Goal: Transaction & Acquisition: Purchase product/service

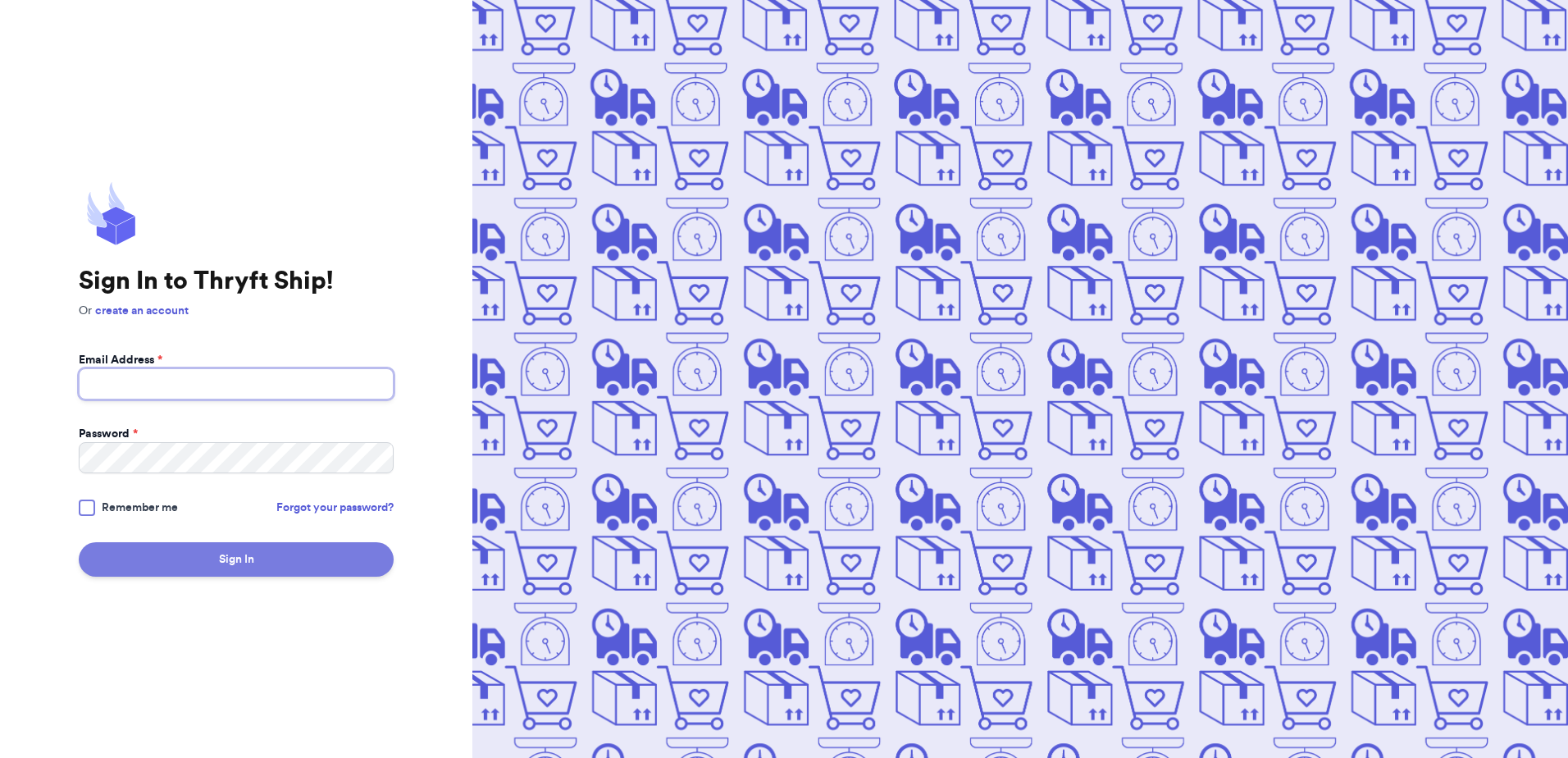
type input "[EMAIL_ADDRESS][DOMAIN_NAME]"
click at [163, 549] on button "Sign In" at bounding box center [236, 559] width 315 height 34
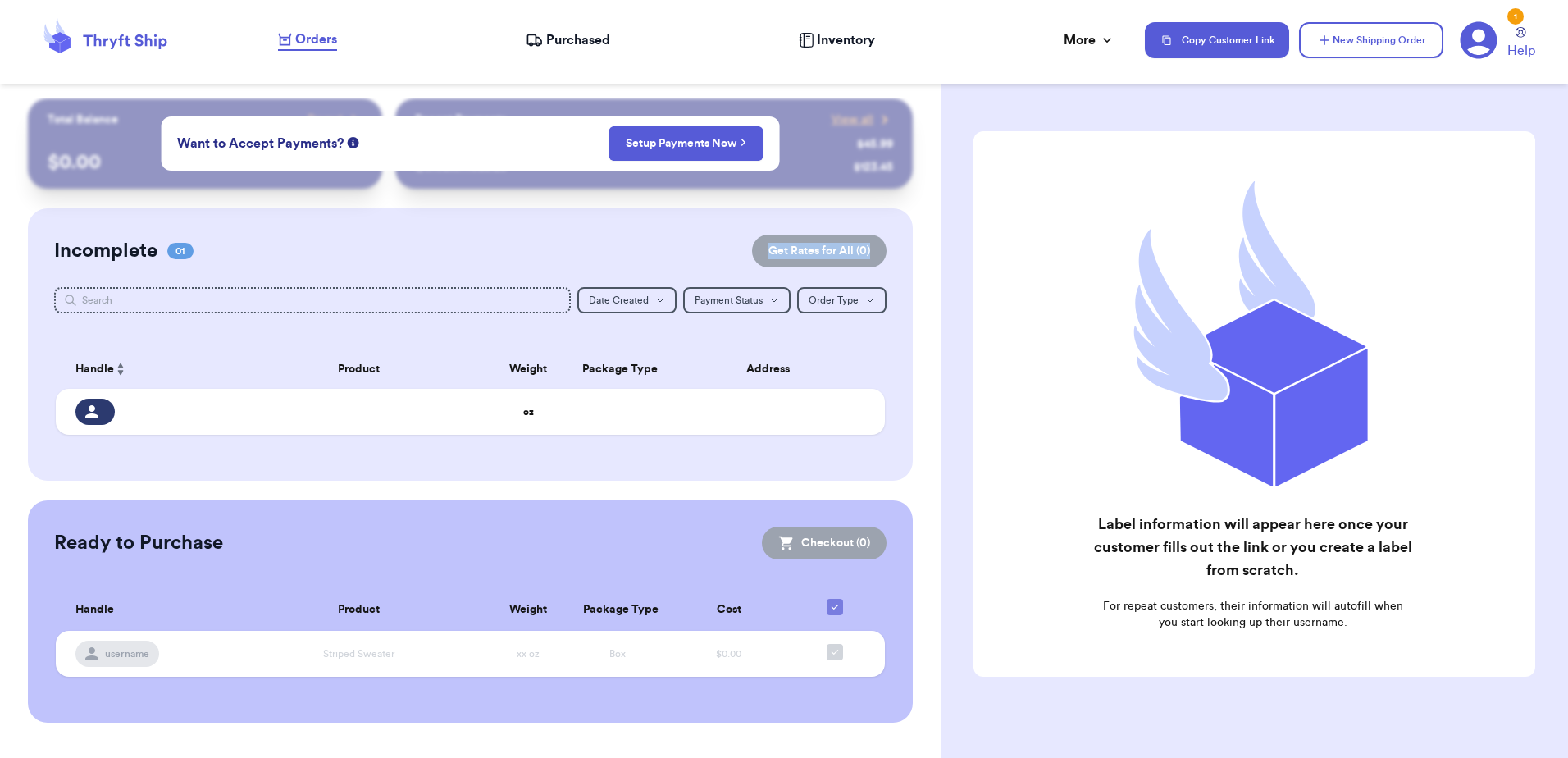
click at [244, 261] on div "Incomplete 01 Get Rates for All ( 0 ) Get Rates for All ( 0 ) Date Created Date…" at bounding box center [469, 345] width 883 height 272
click at [1379, 32] on button "New Shipping Order" at bounding box center [1371, 40] width 145 height 36
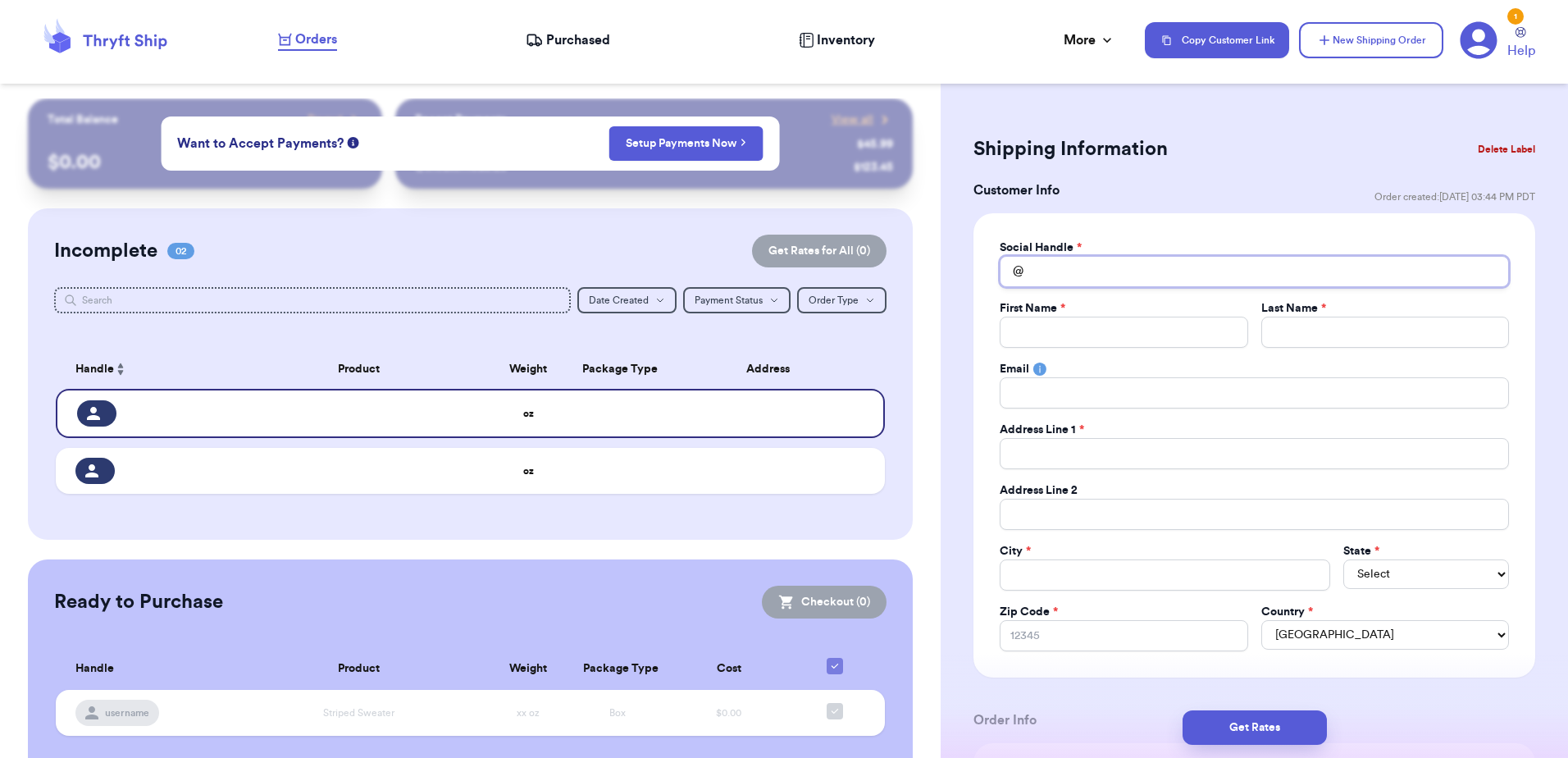
click at [1087, 286] on input "Total Amount Paid" at bounding box center [1254, 271] width 509 height 31
type input "m"
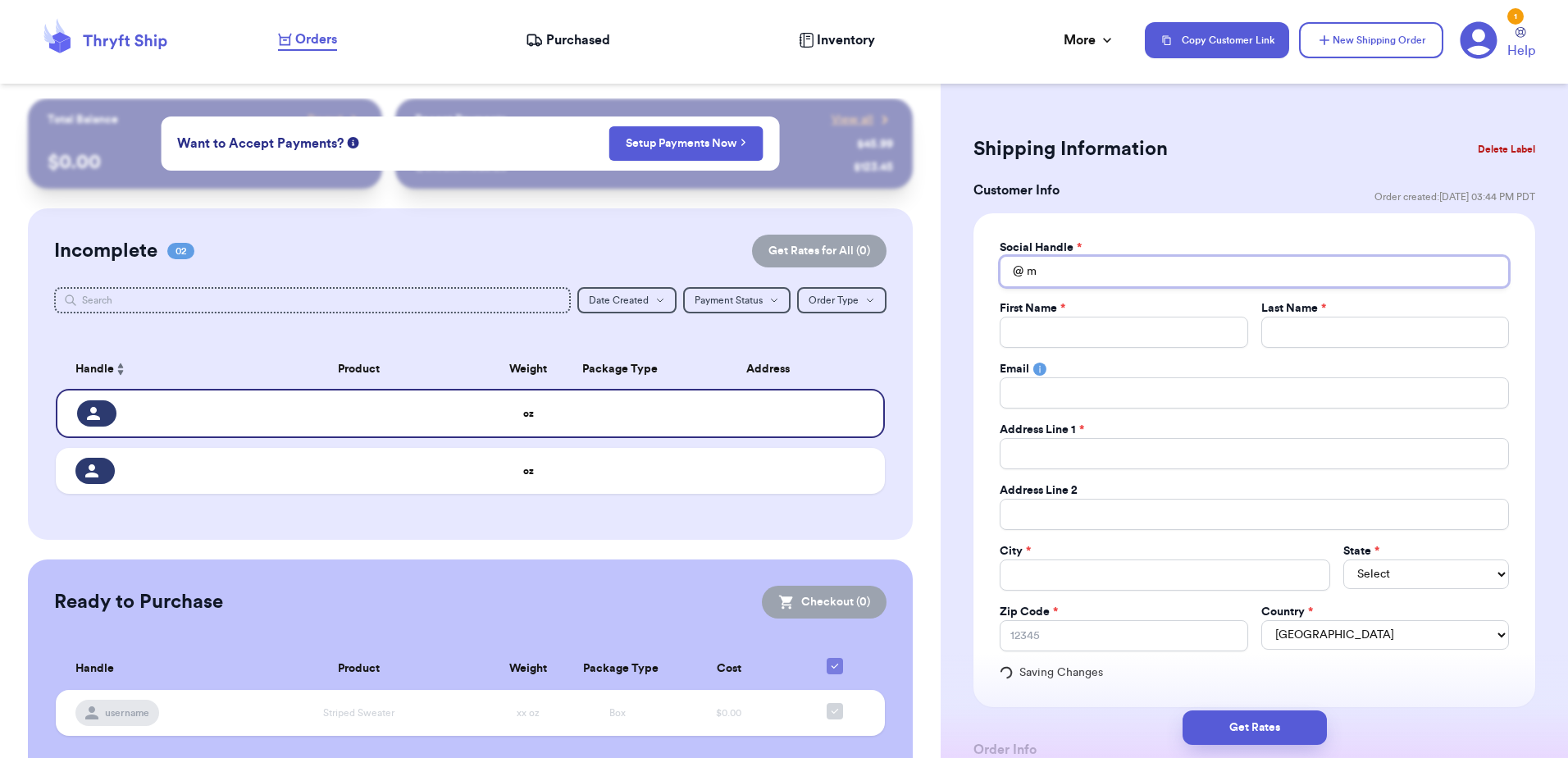
type input "mo"
type input "mom"
type input "K"
type input "Ka"
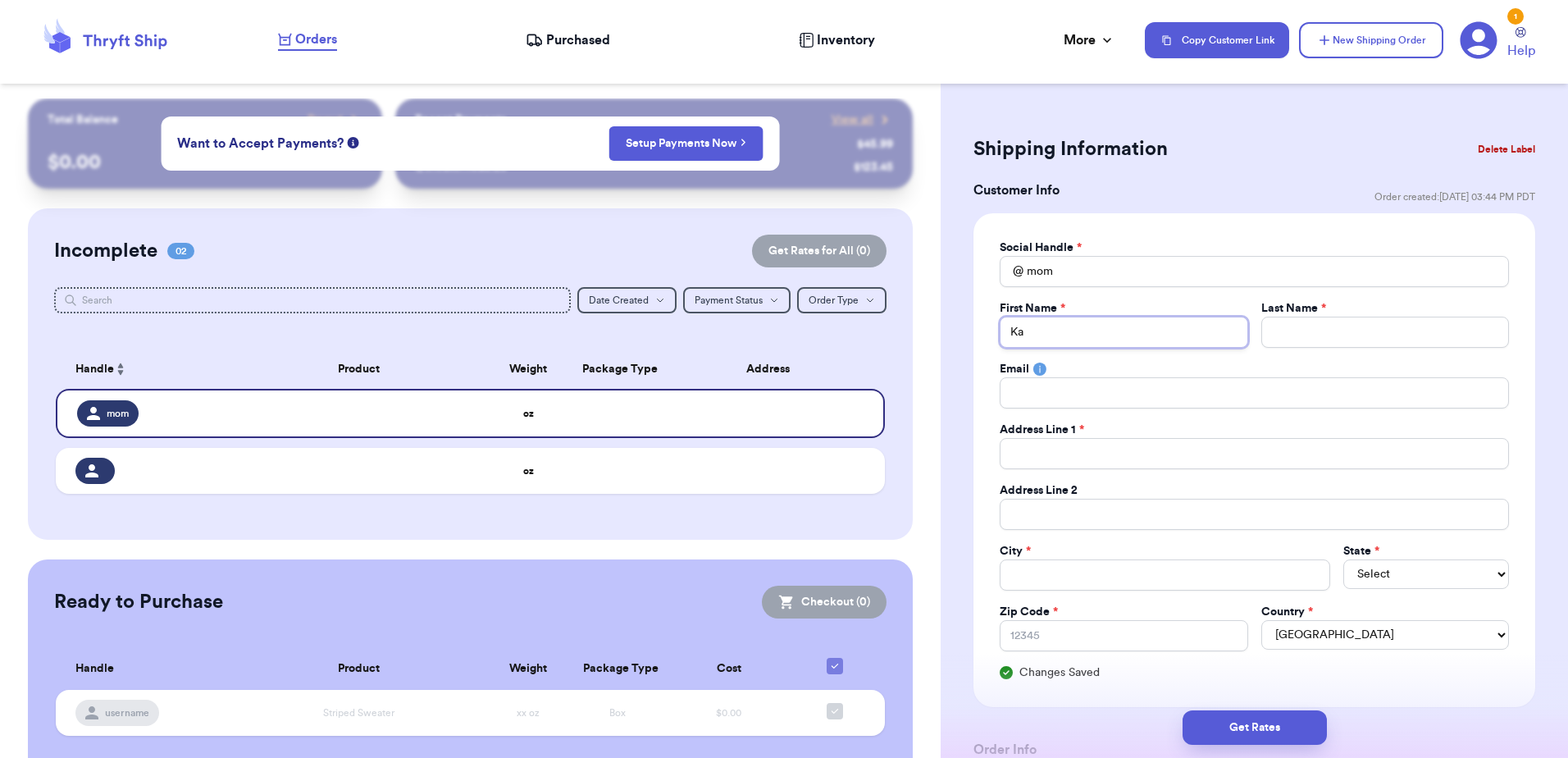
type input "Kar"
type input "Kare"
type input "[PERSON_NAME]"
type input "F"
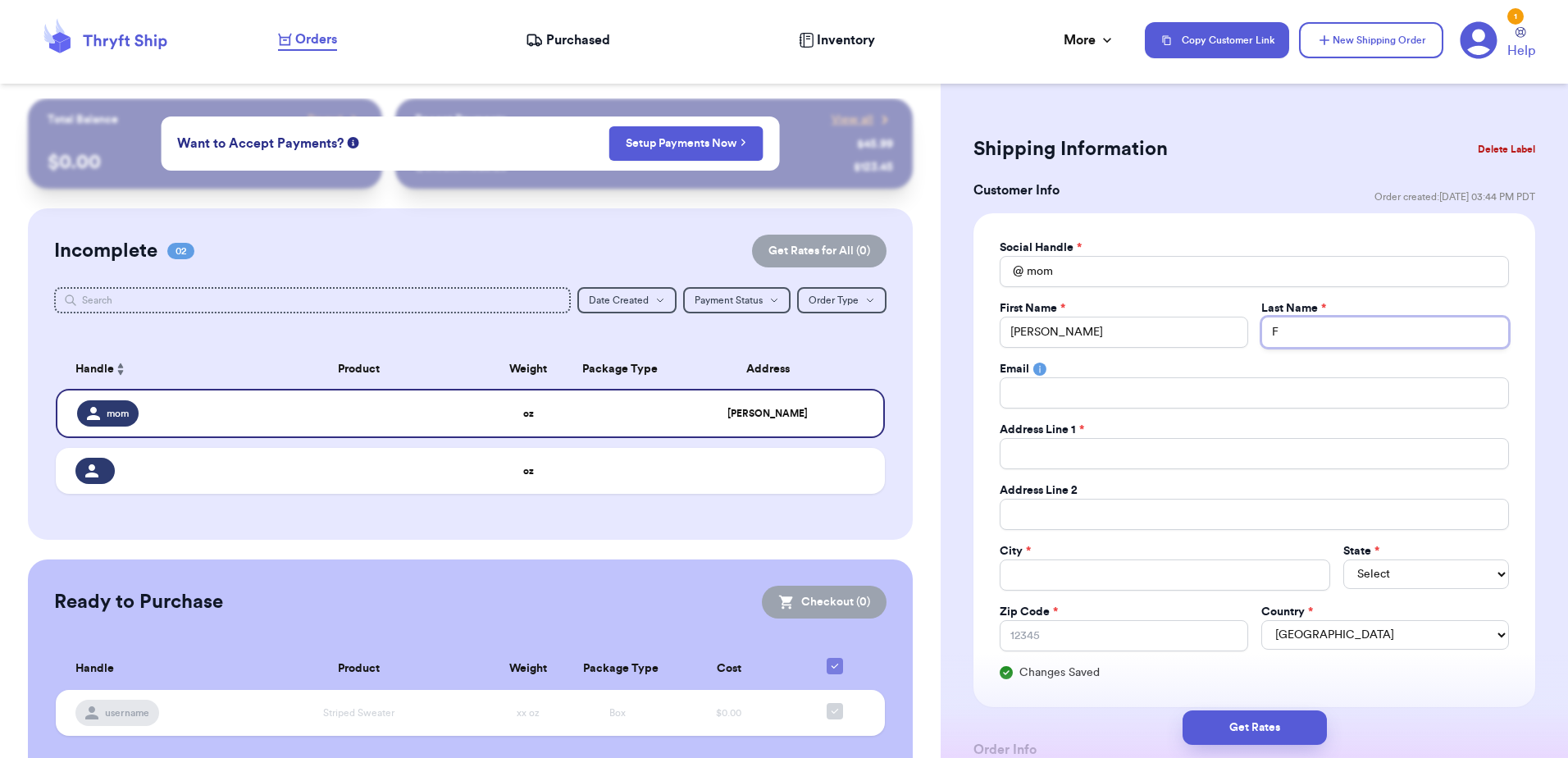
type input "Fi"
type input "Fie"
type input "Fieb"
type input "Fiebi"
type input "[PERSON_NAME]"
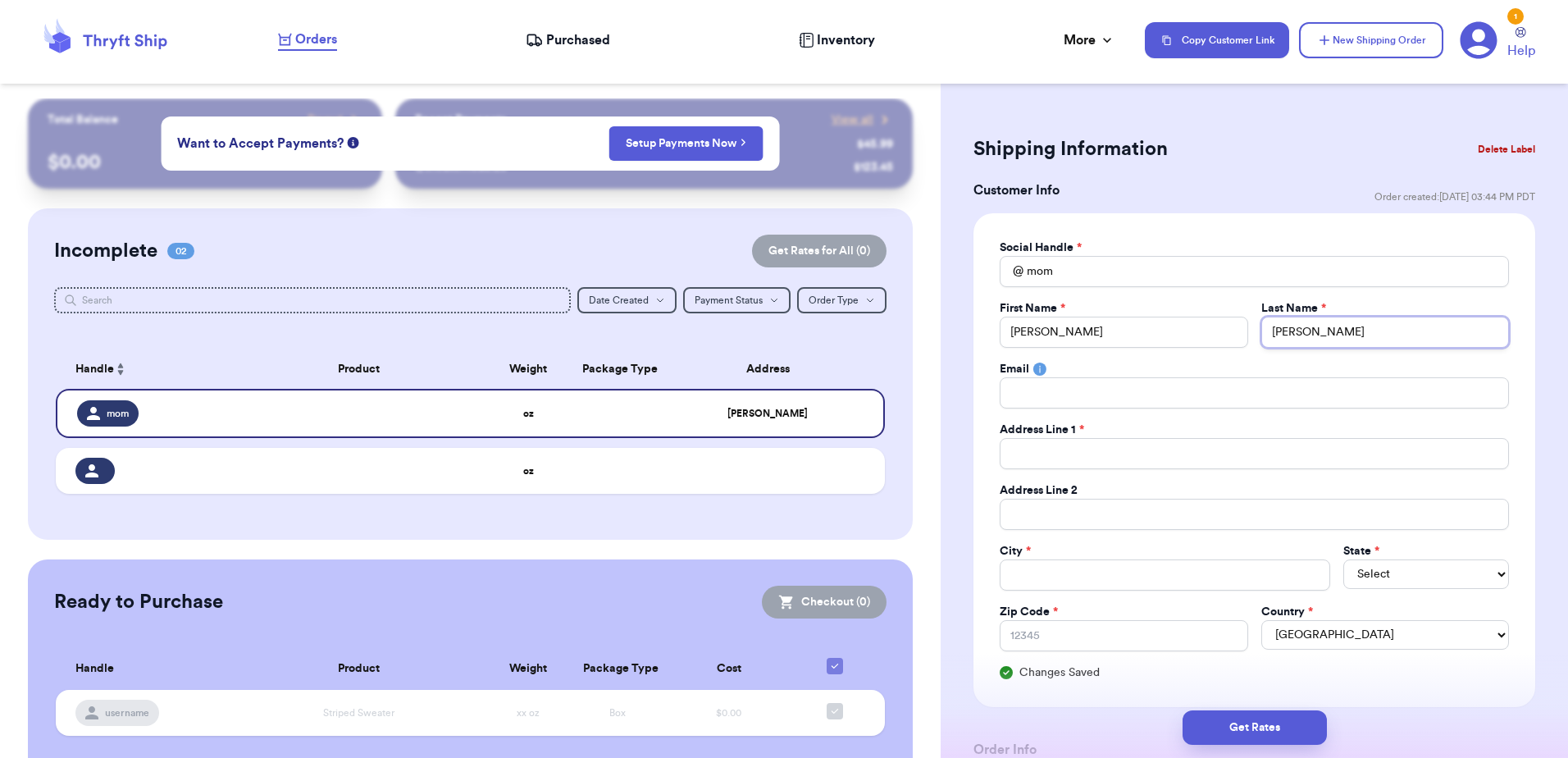
type input "Fiebige"
type input "[PERSON_NAME]"
drag, startPoint x: 1064, startPoint y: 456, endPoint x: 1081, endPoint y: 415, distance: 44.4
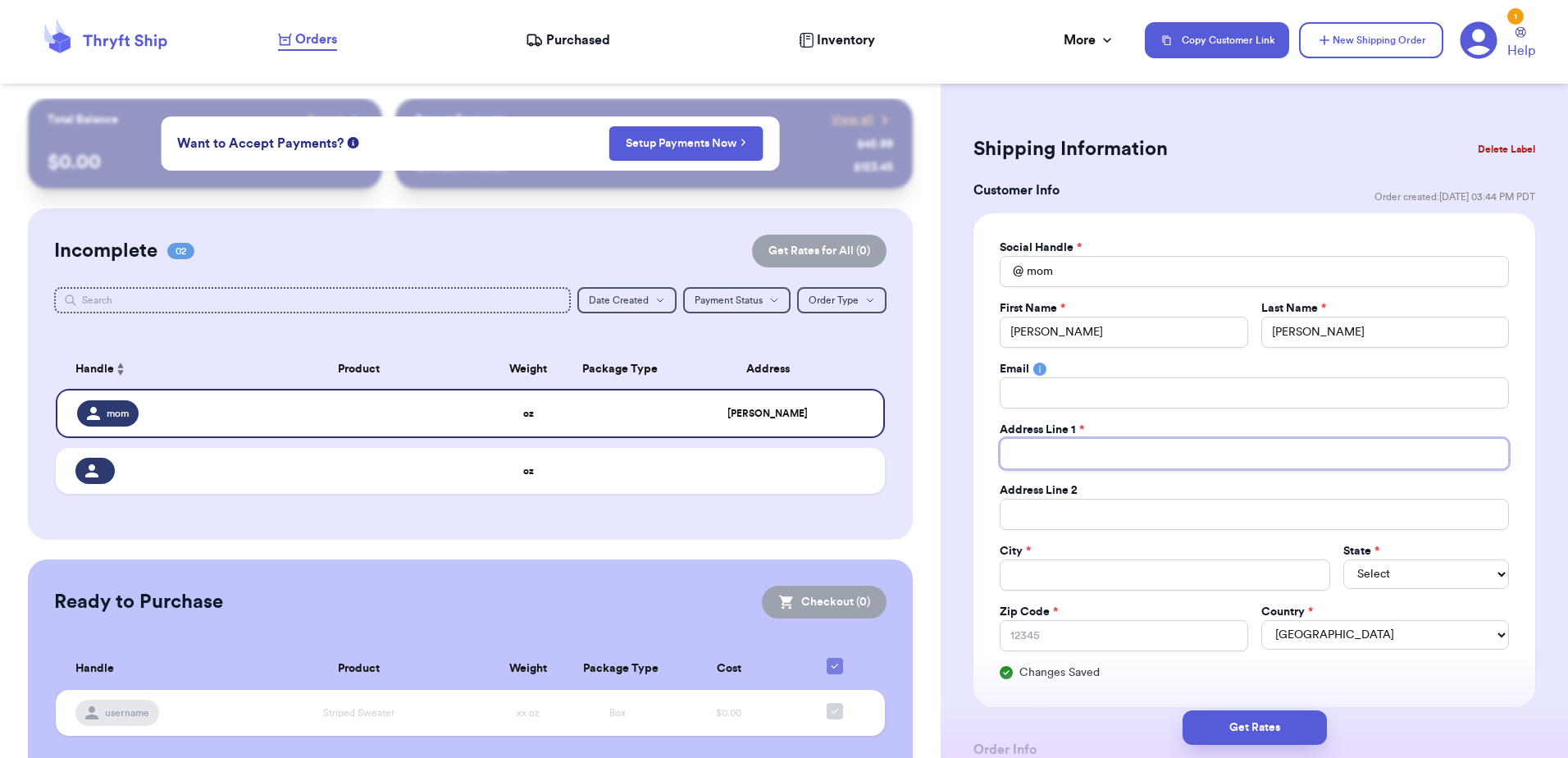
click at [1064, 456] on input "Total Amount Paid" at bounding box center [1254, 453] width 509 height 31
type input "P"
type input "PO"
type input "PO B"
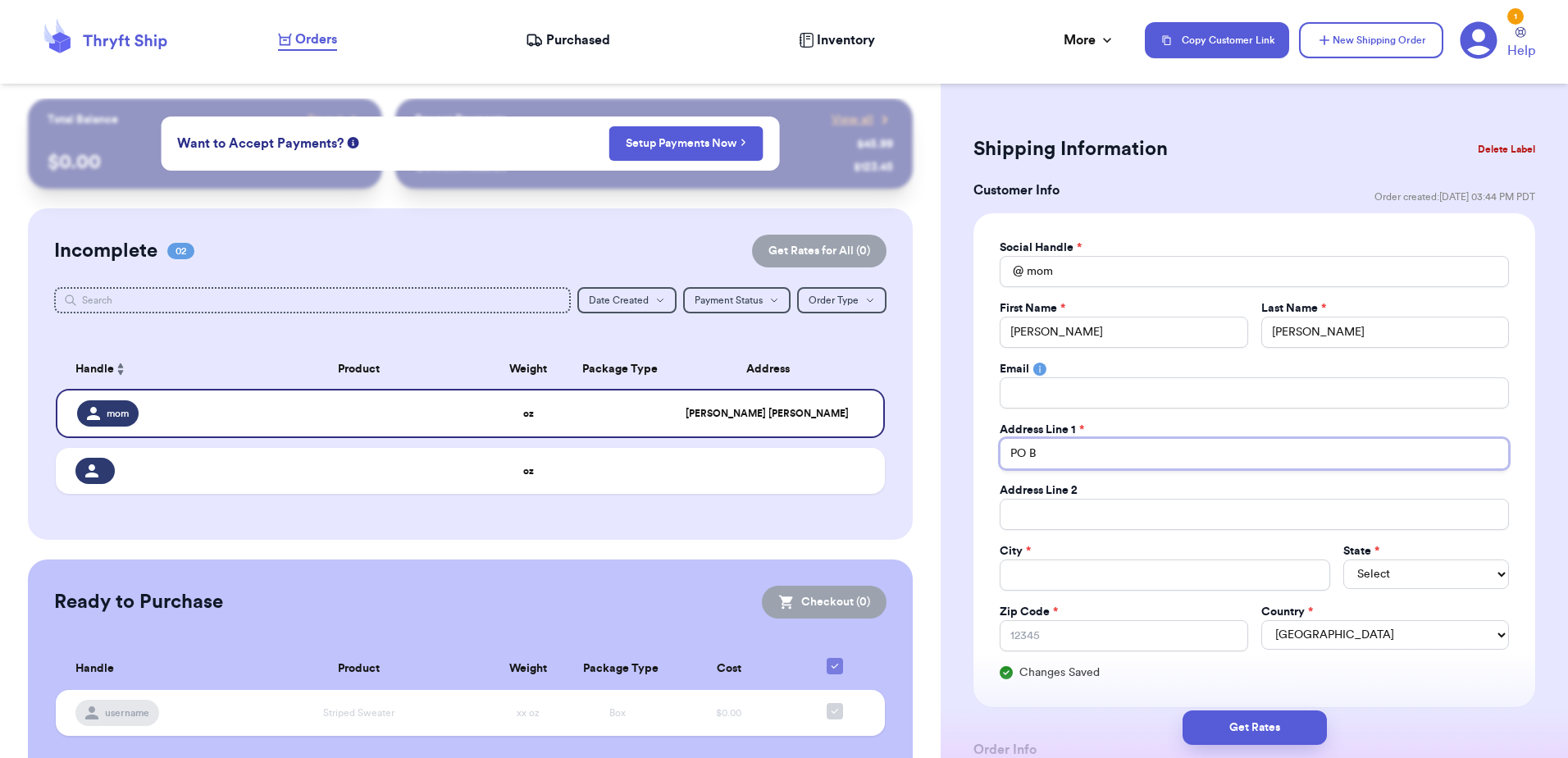
type input "PO Bo"
type input "PO Boc"
type input "PO Bo"
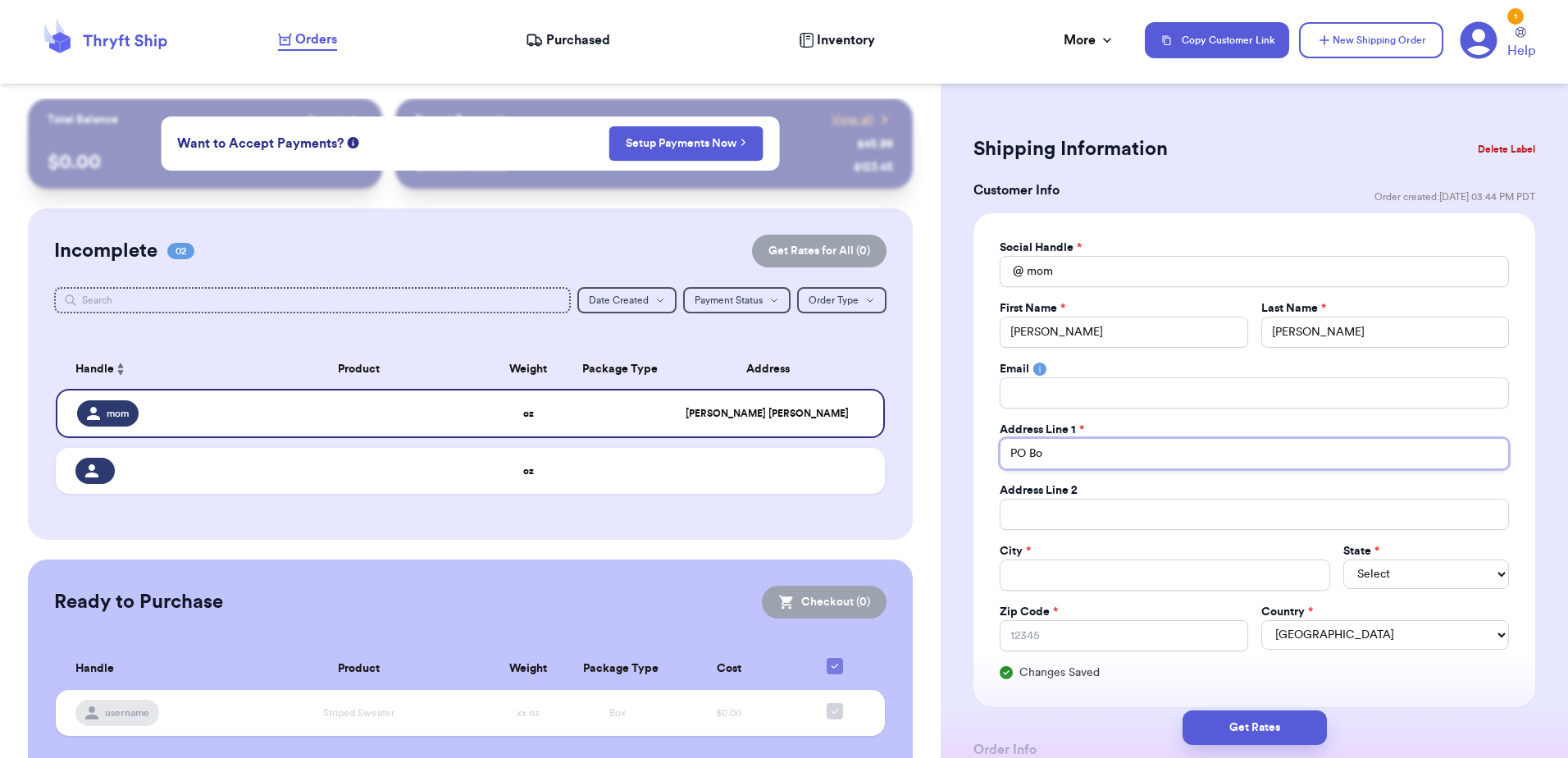
type input "PO Box"
type input "PO Box 8"
type input "PO Box 87"
type input "PO Box 876"
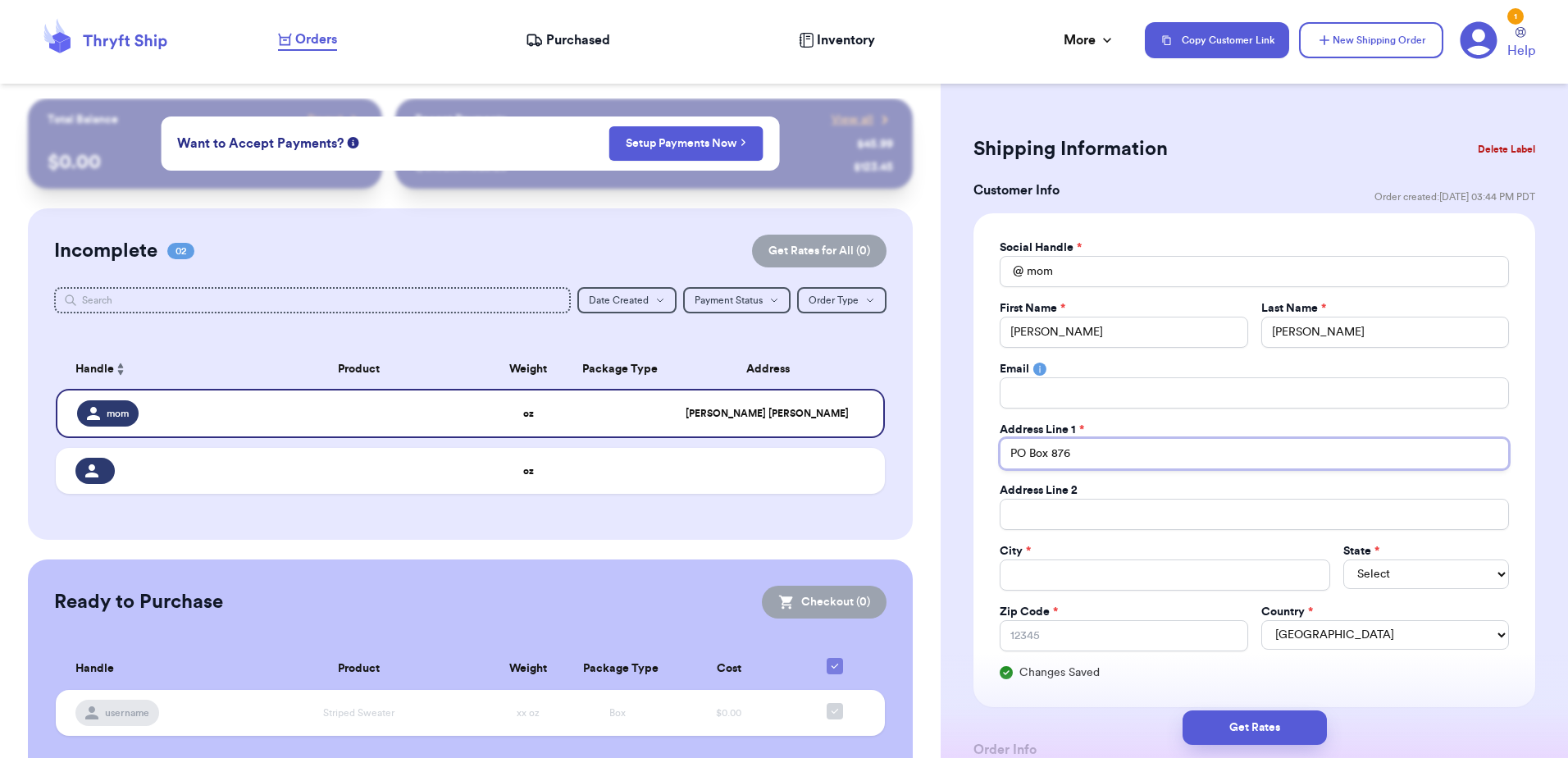
type input "PO Box 8764"
click at [1034, 583] on input "Total Amount Paid" at bounding box center [1164, 574] width 330 height 31
type input "M"
type input "Ma"
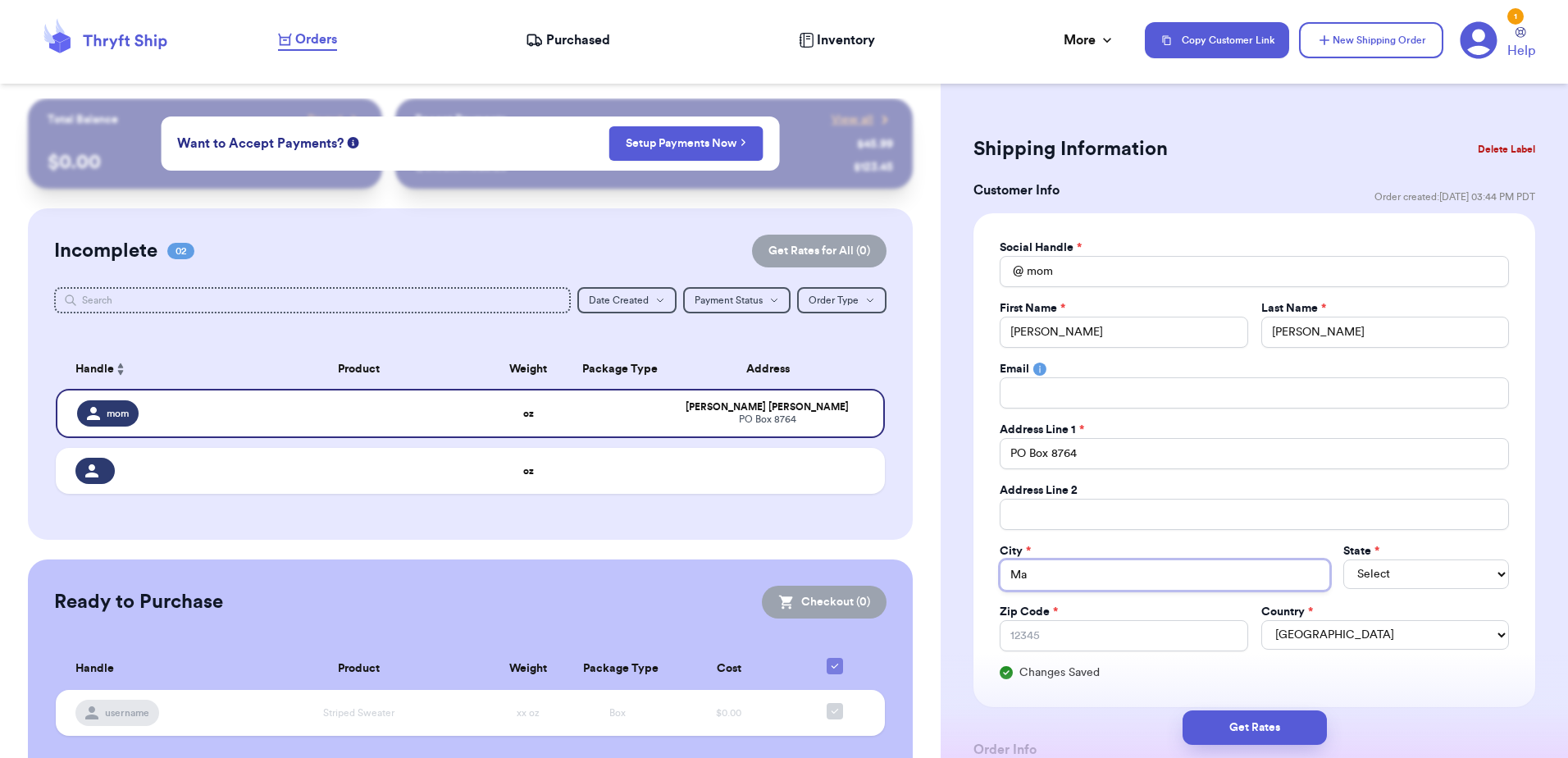
type input "Mam"
type input "Mamm"
type input "Mammo"
type input "Mammot"
type input "Mammoth"
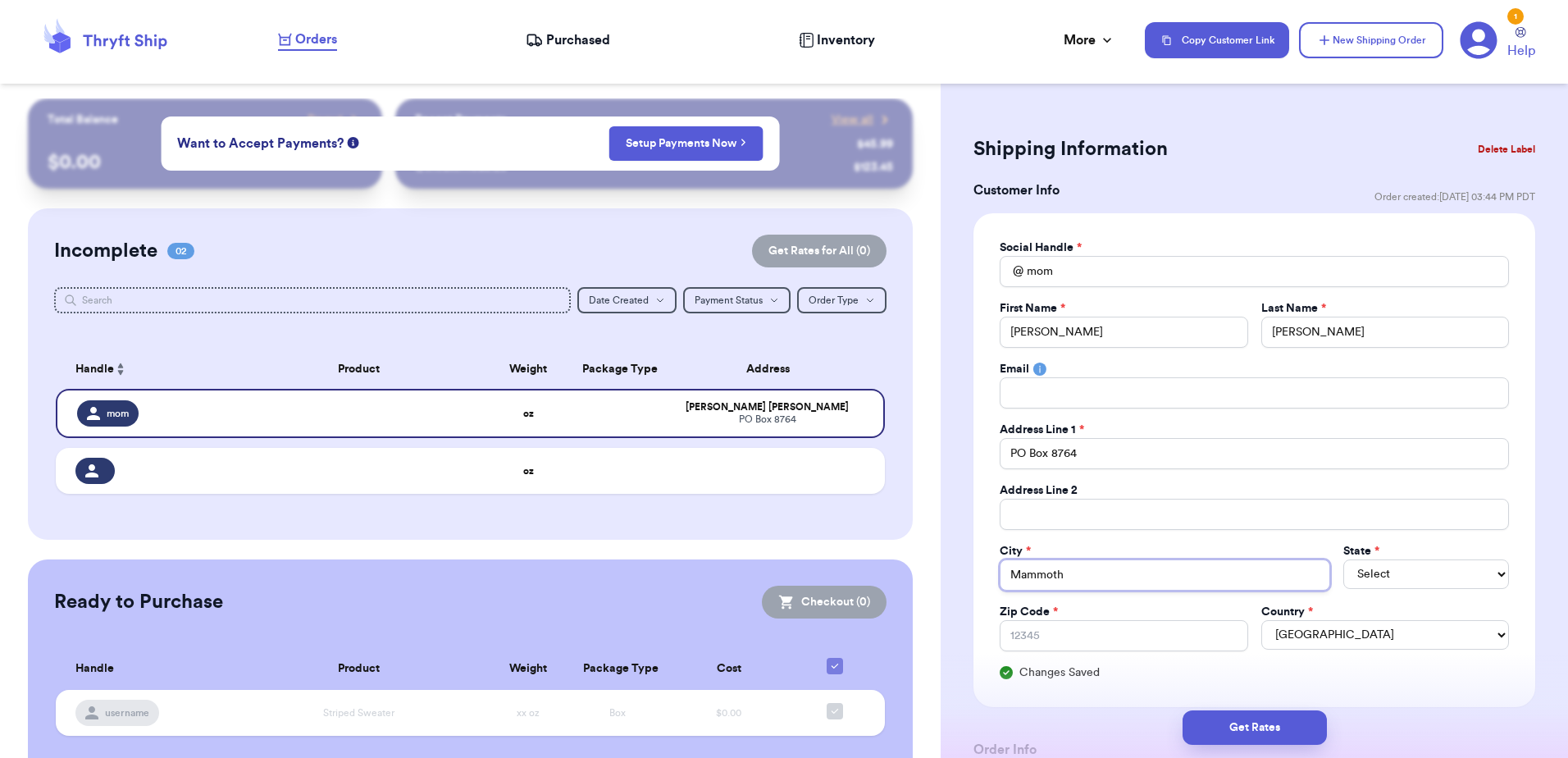
type input "Mammoth"
type input "Mammoth L"
type input "Mammoth La"
type input "Mammoth Lak"
type input "[GEOGRAPHIC_DATA]"
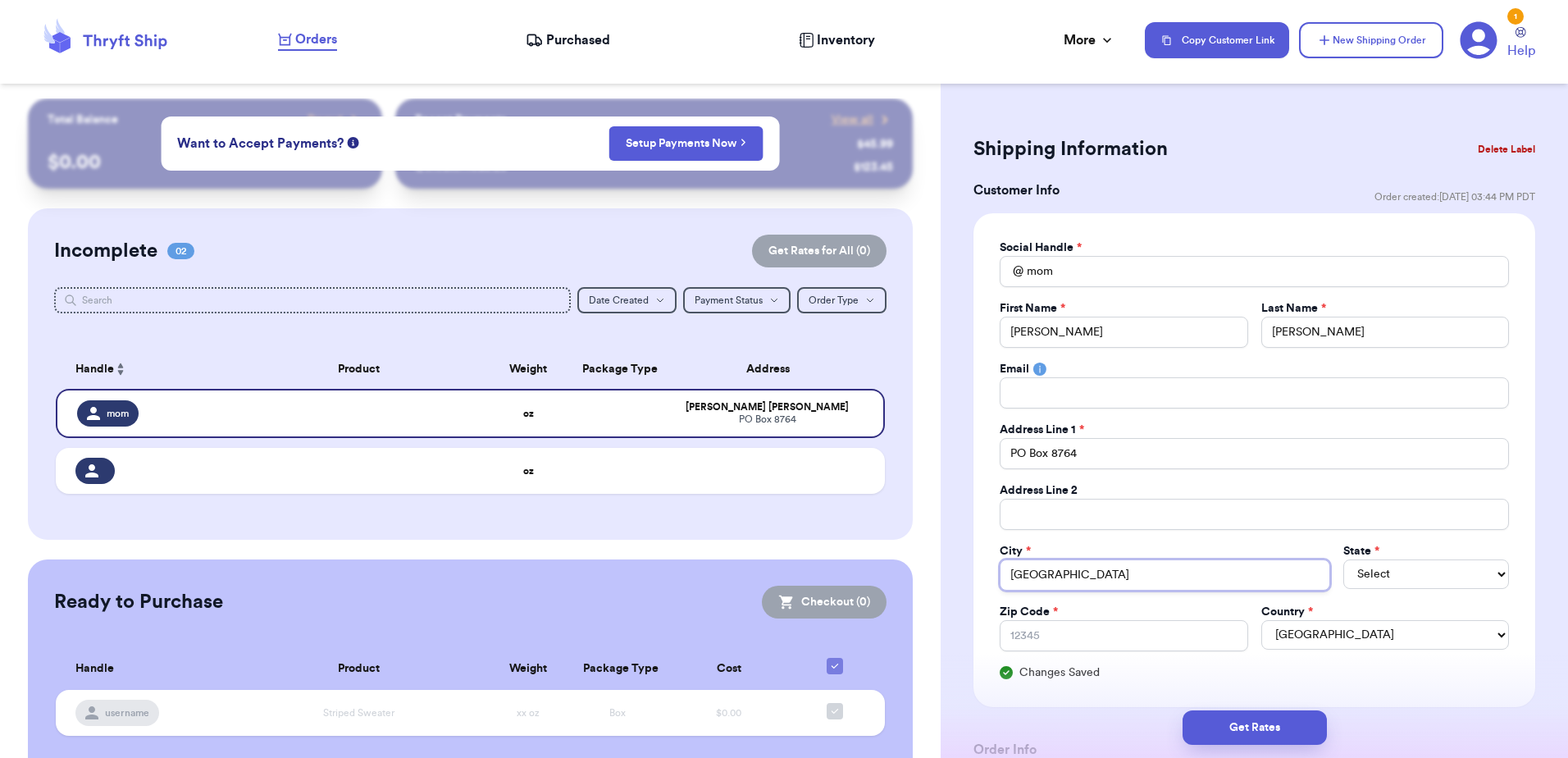
type input "[GEOGRAPHIC_DATA]"
select select "VT"
click at [1385, 573] on select "AL AK AZ AR CA CO CT DE DC [GEOGRAPHIC_DATA] [GEOGRAPHIC_DATA] HI ID IL IN IA […" at bounding box center [1426, 573] width 166 height 30
select select "CA"
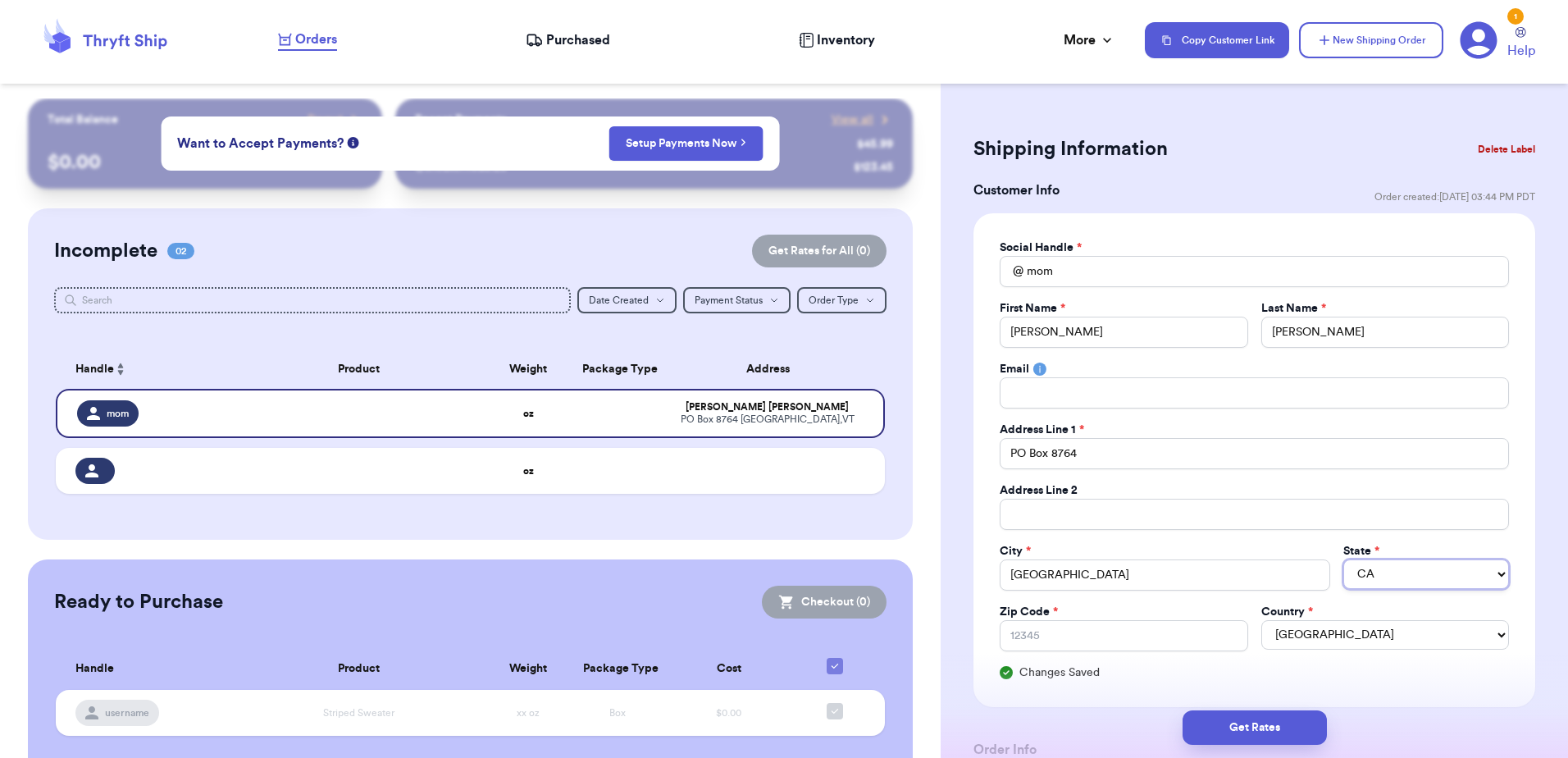
click at [1343, 559] on select "AL AK AZ AR CA CO CT DE DC [GEOGRAPHIC_DATA] [GEOGRAPHIC_DATA] HI ID IL IN IA […" at bounding box center [1426, 573] width 166 height 30
click at [1090, 632] on input "Zip Code *" at bounding box center [1123, 635] width 248 height 31
type input "9"
type input "93"
type input "935"
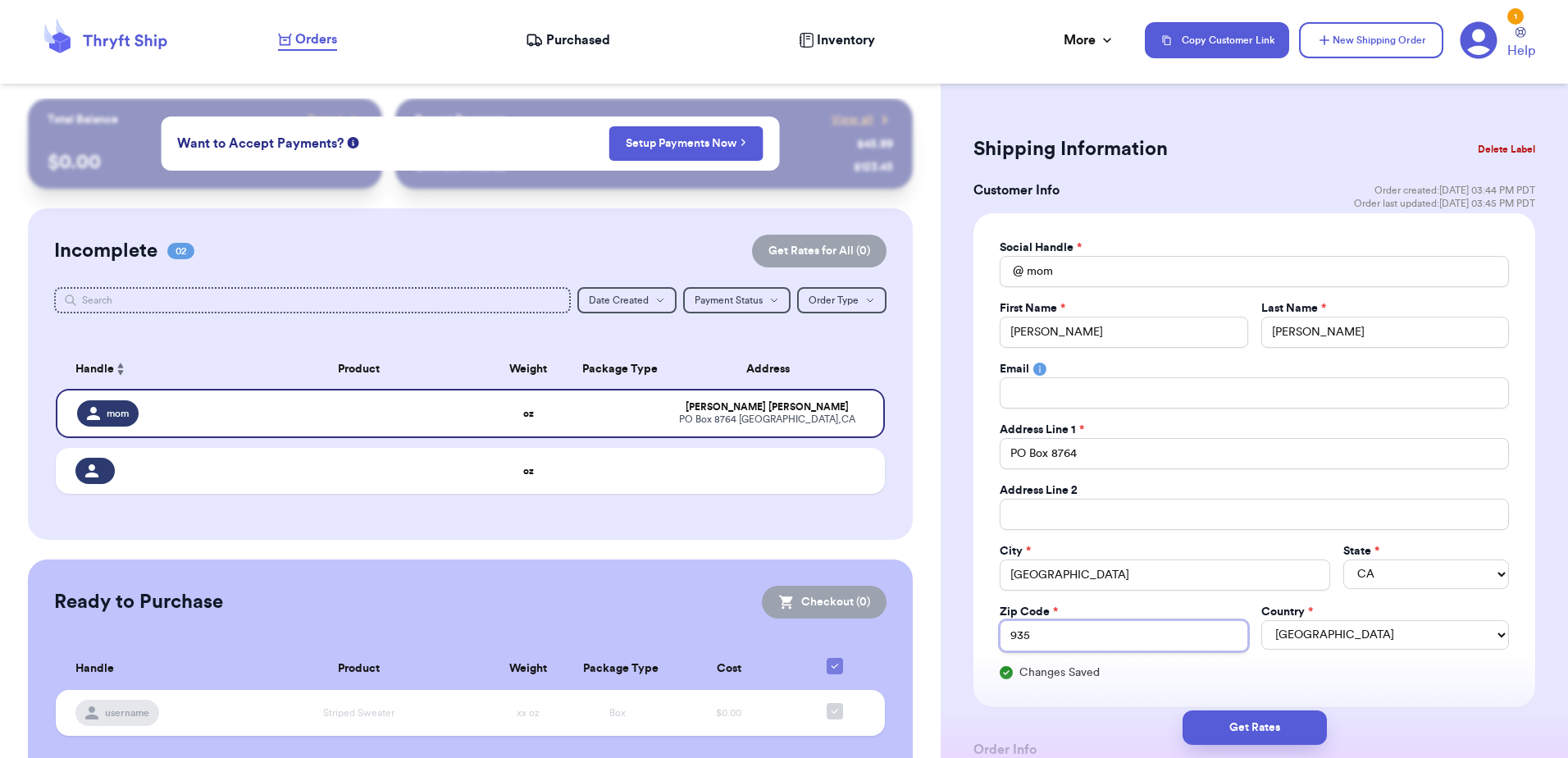
type input "9354"
type input "93546"
click at [1220, 724] on button "Get Rates" at bounding box center [1255, 728] width 145 height 34
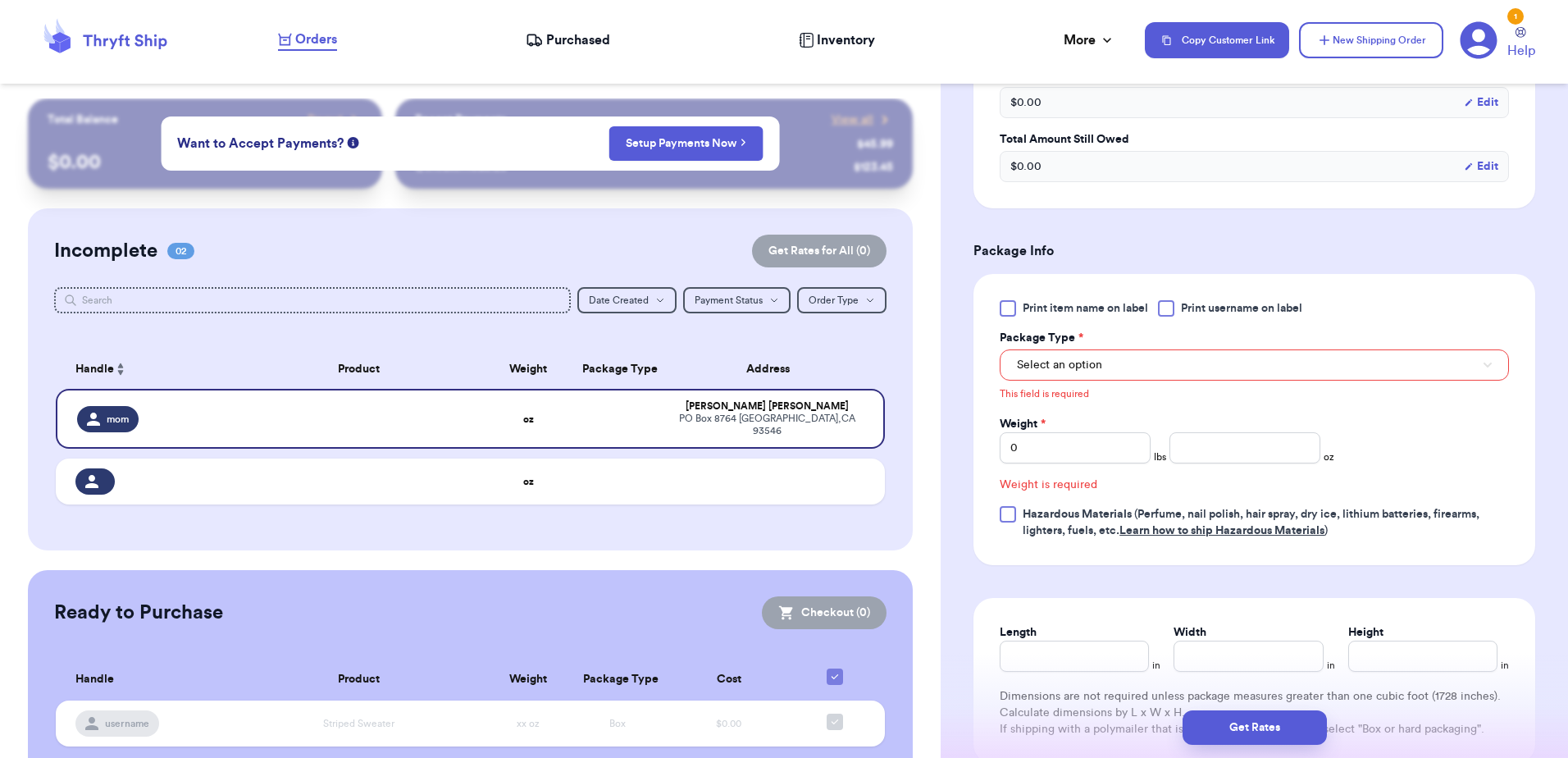
scroll to position [617, 0]
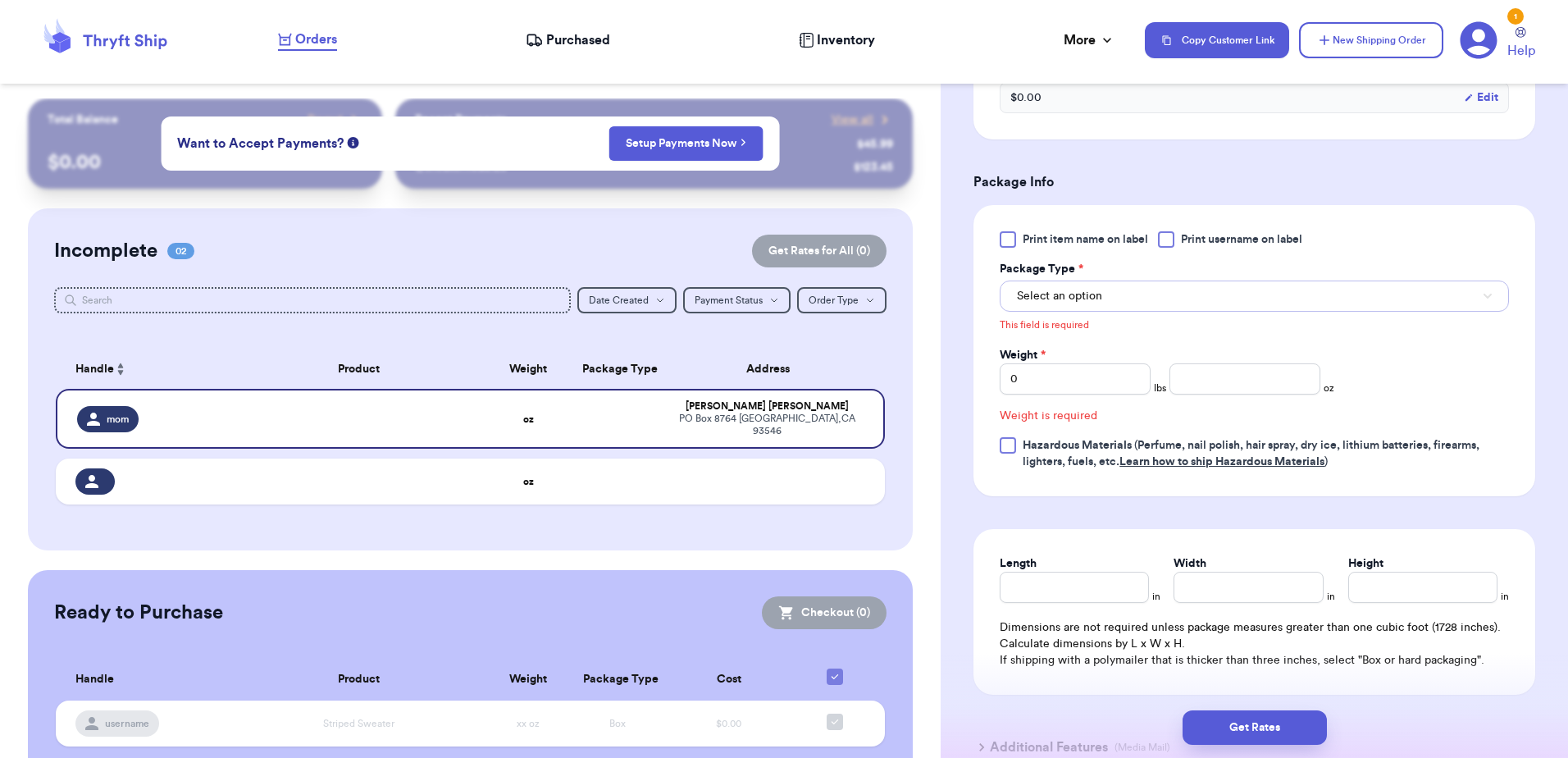
click at [1083, 292] on span "Select an option" at bounding box center [1060, 295] width 86 height 16
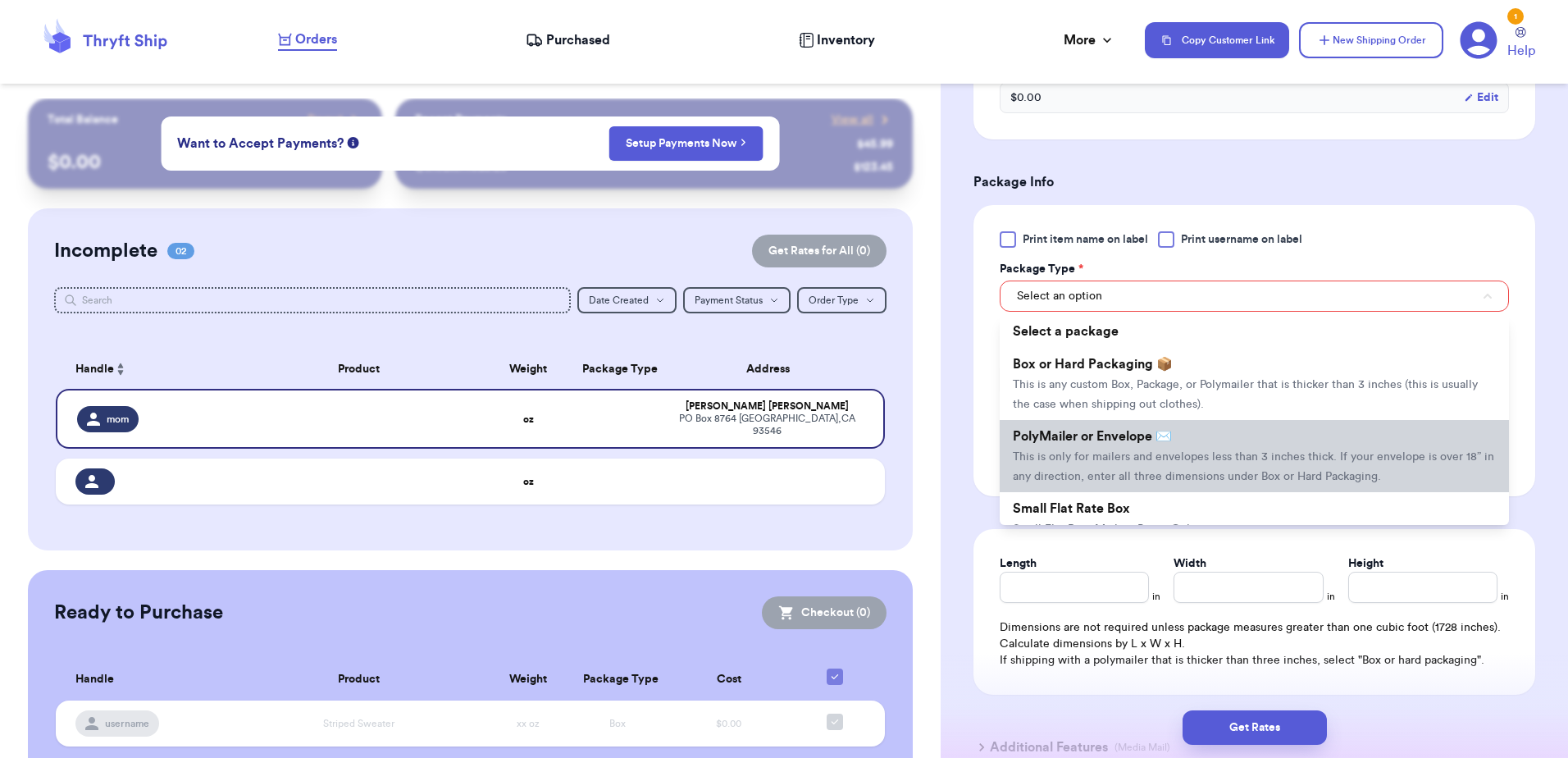
click at [1128, 453] on span "This is only for mailers and envelopes less than 3 inches thick. If your envelo…" at bounding box center [1254, 467] width 482 height 31
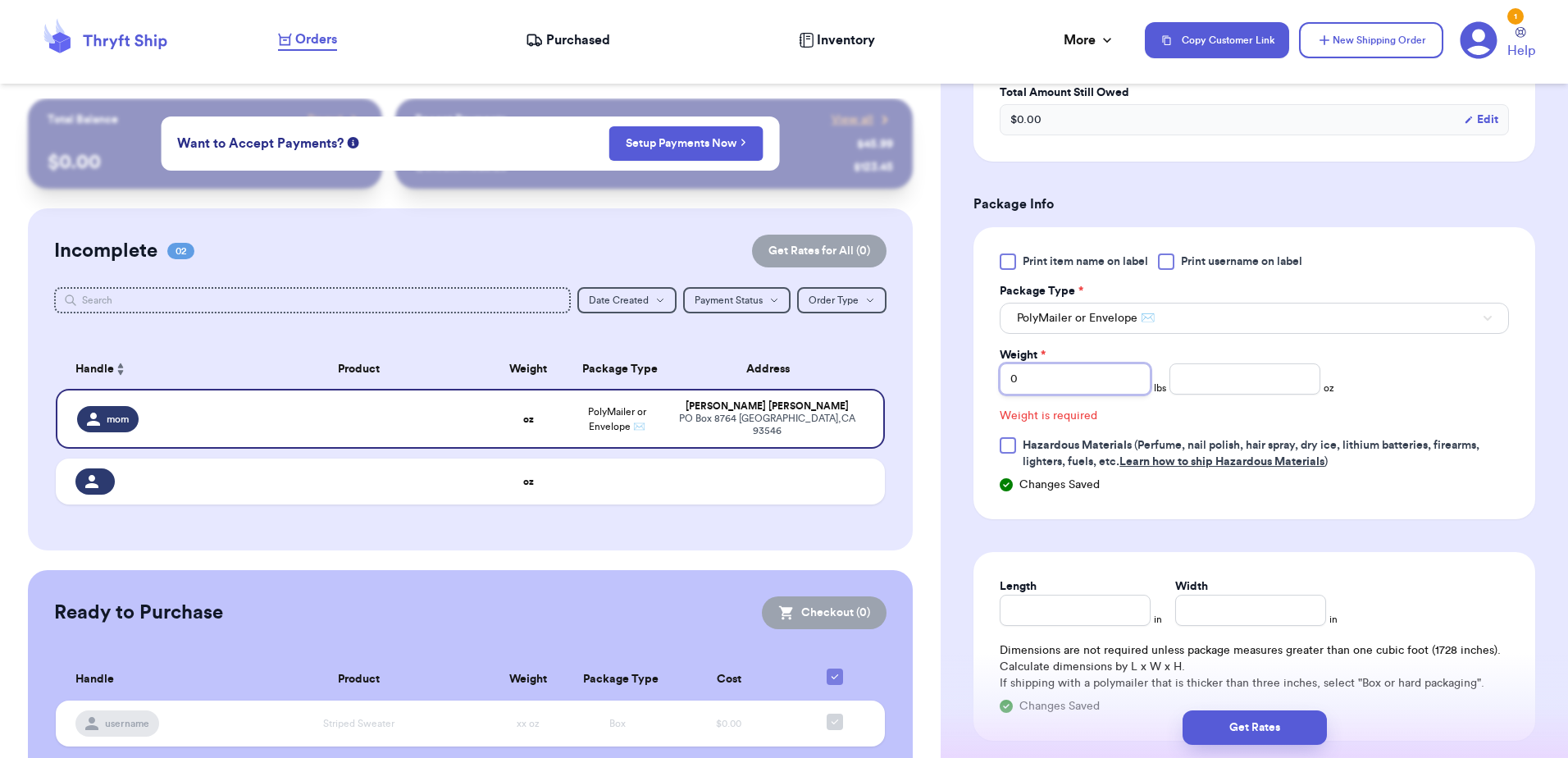
click at [1061, 383] on input "0" at bounding box center [1075, 379] width 150 height 31
click at [1227, 370] on input "number" at bounding box center [1244, 379] width 150 height 31
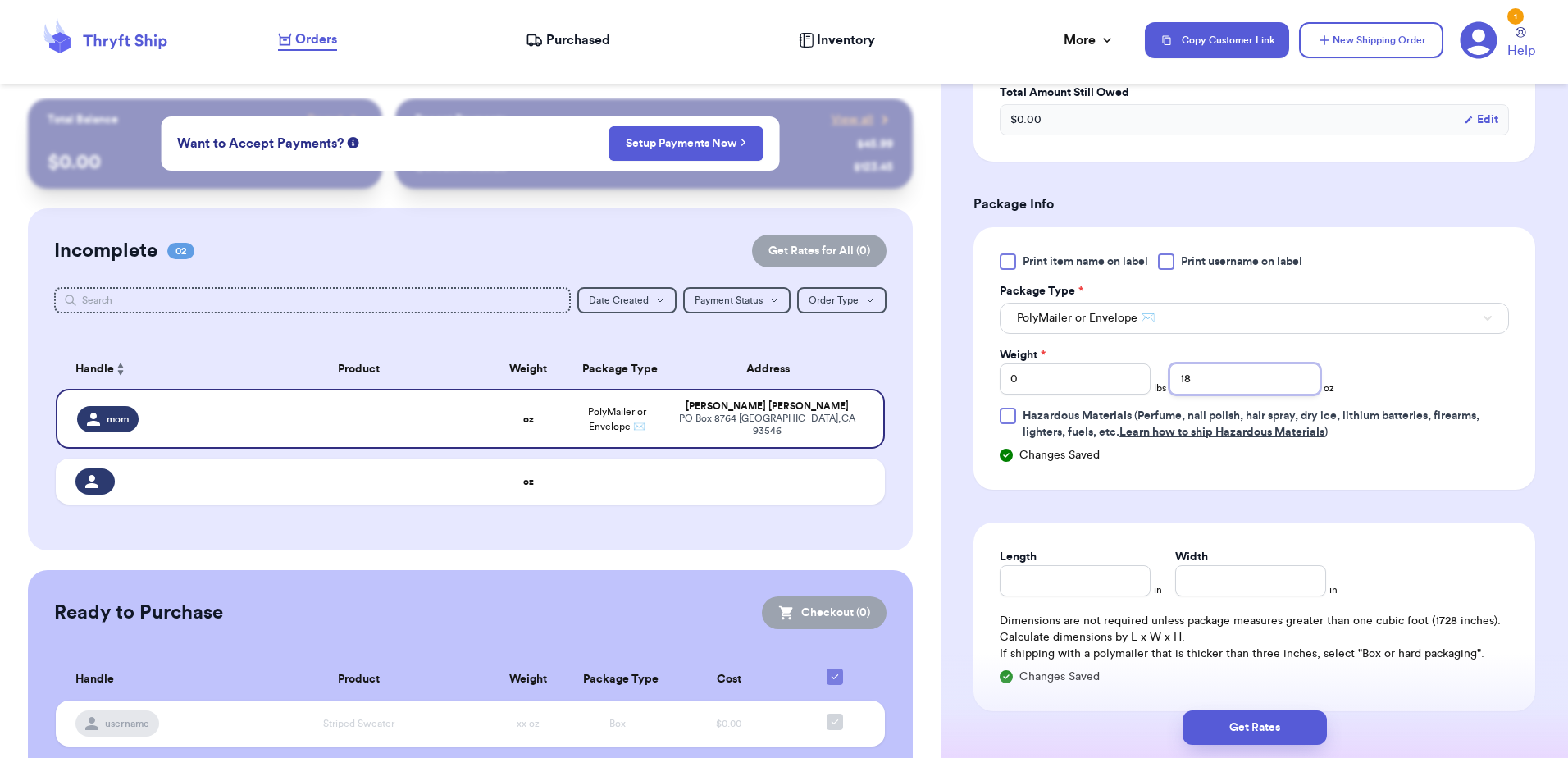
type input "18"
click at [1382, 410] on span "Hazardous Materials (Perfume, nail polish, hair spray, dry ice, lithium batteri…" at bounding box center [1251, 424] width 457 height 28
click at [0, 0] on input "Hazardous Materials (Perfume, nail polish, hair spray, dry ice, lithium batteri…" at bounding box center [0, 0] width 0 height 0
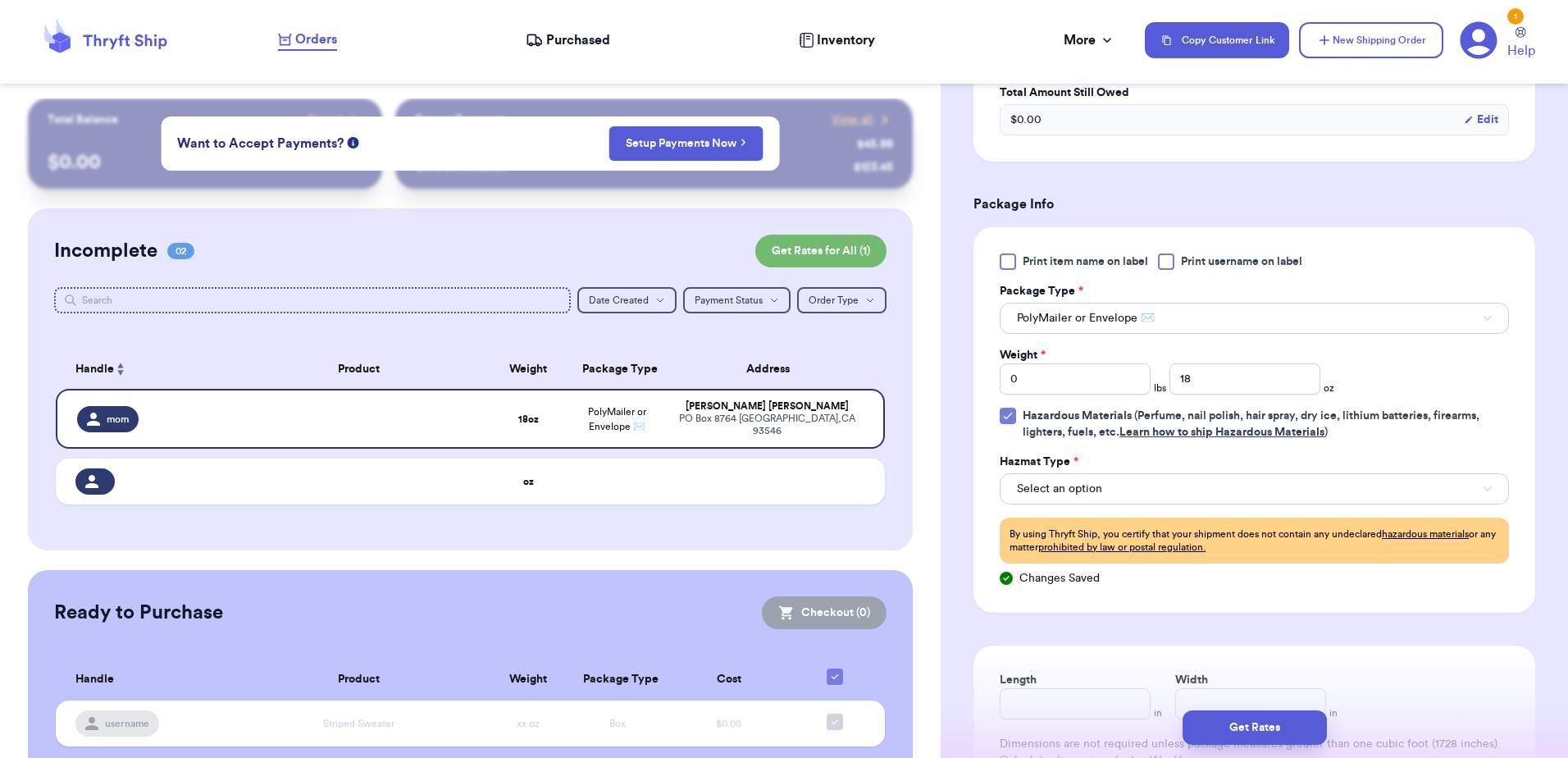
click at [1016, 406] on div "Print item name on label Print username on label Package Type * PolyMailer or E…" at bounding box center [1254, 409] width 509 height 310
click at [1019, 420] on label "Hazardous Materials (Perfume, nail polish, hair spray, dry ice, lithium batteri…" at bounding box center [1254, 424] width 509 height 32
click at [0, 0] on input "Hazardous Materials (Perfume, nail polish, hair spray, dry ice, lithium batteri…" at bounding box center [0, 0] width 0 height 0
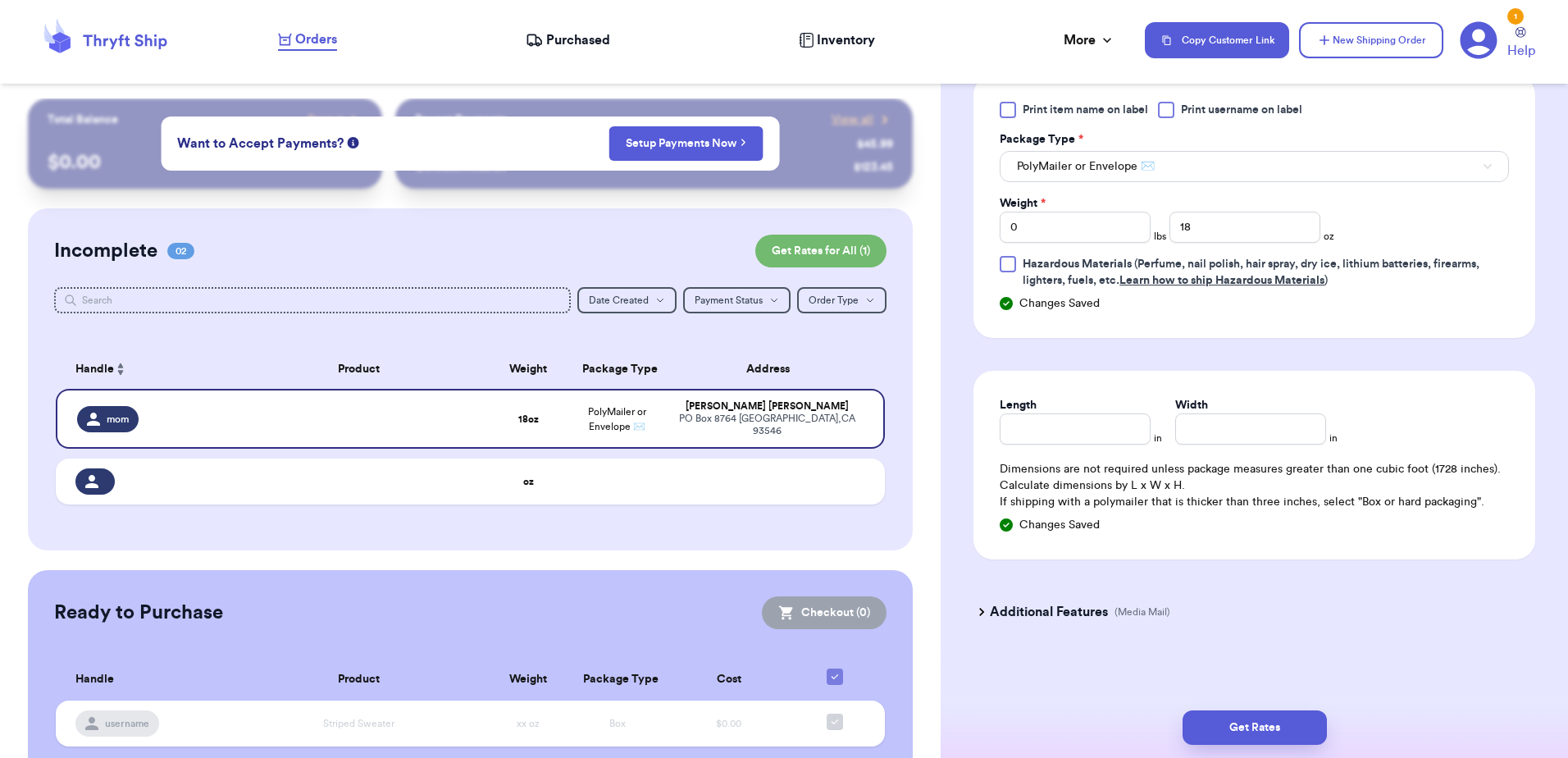
scroll to position [748, 0]
click at [1297, 718] on button "Get Rates" at bounding box center [1255, 728] width 145 height 34
type input "1"
type input "2"
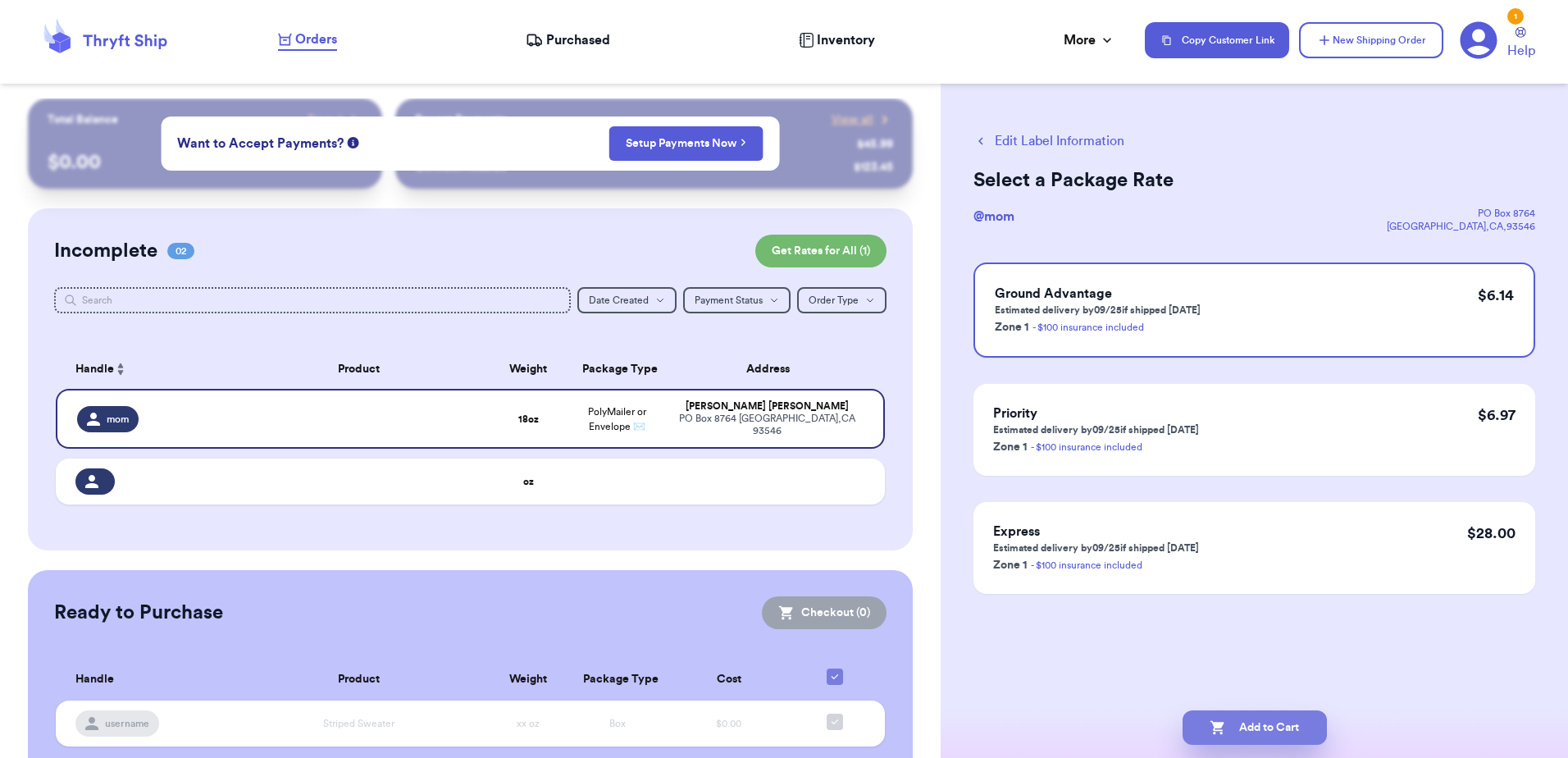
click at [1274, 736] on button "Add to Cart" at bounding box center [1255, 728] width 145 height 34
checkbox input "true"
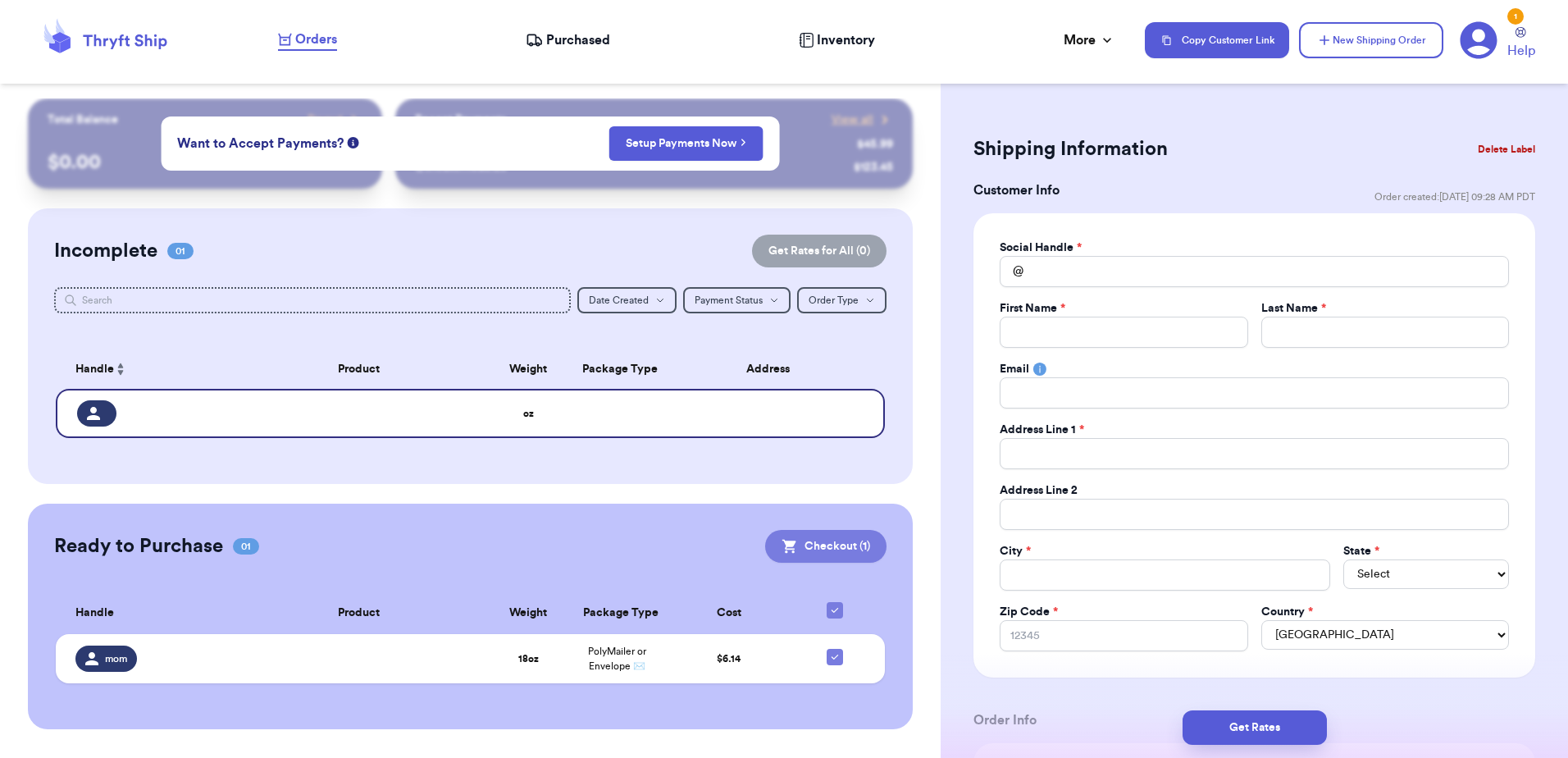
click at [839, 541] on button "Checkout ( 1 )" at bounding box center [825, 546] width 121 height 32
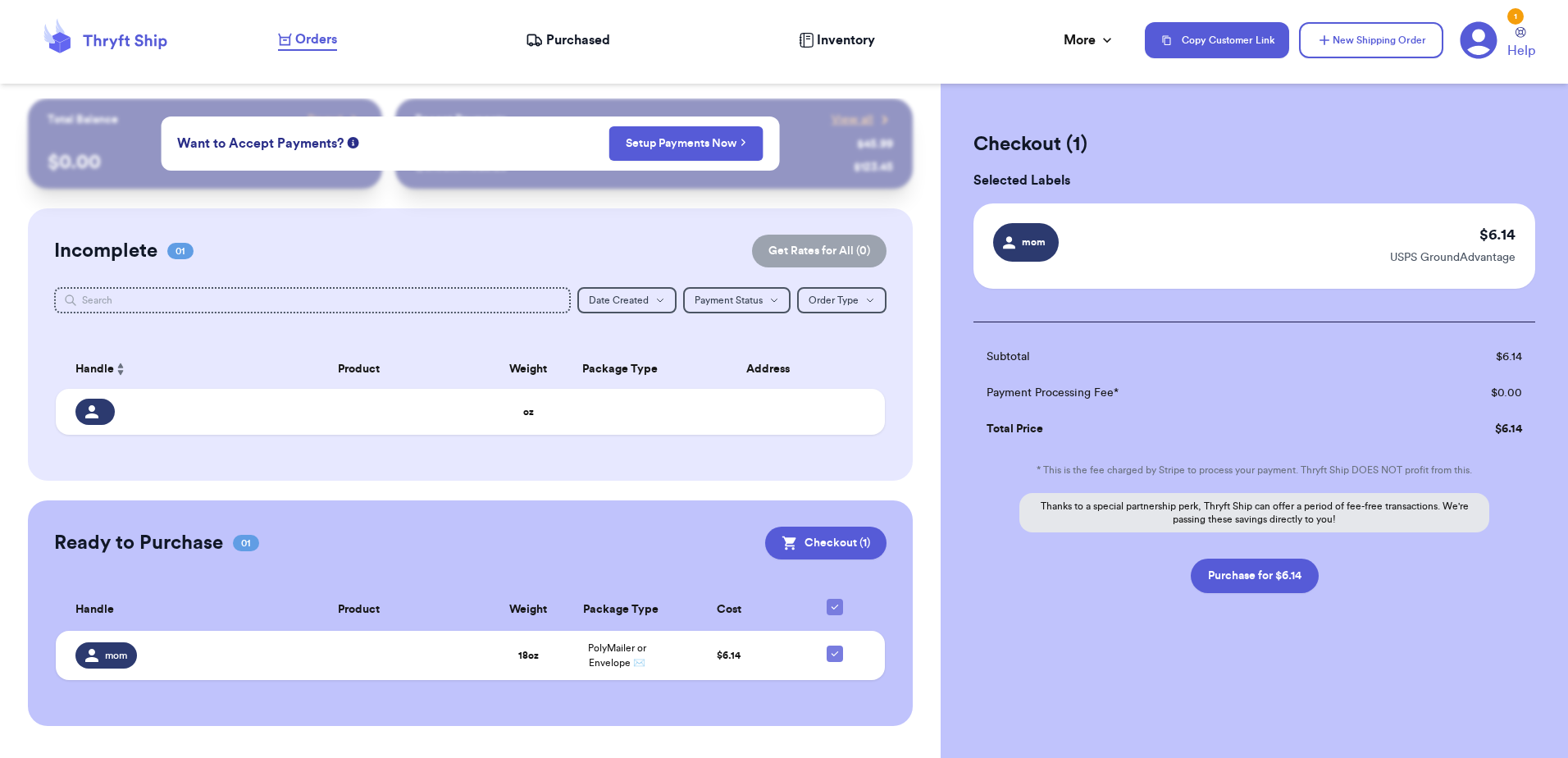
click at [1263, 593] on div "Checkout ( 1 ) Selected Labels mom $ 6.14 USPS GroundAdvantage Subtotal $ 6.14 …" at bounding box center [1254, 403] width 627 height 609
click at [1252, 582] on button "Purchase for $6.14" at bounding box center [1254, 575] width 128 height 34
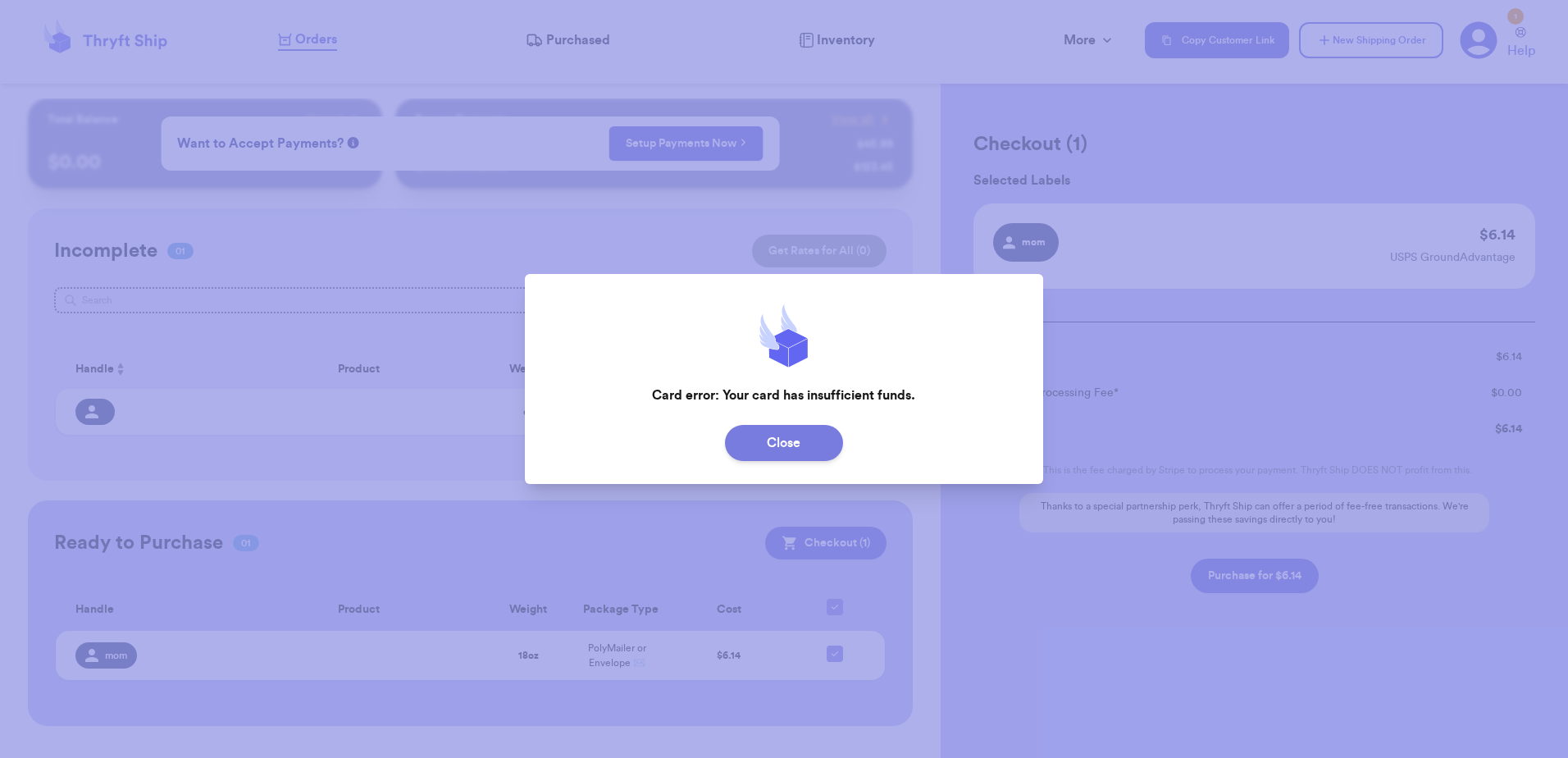
click at [767, 453] on button "Close" at bounding box center [784, 443] width 118 height 36
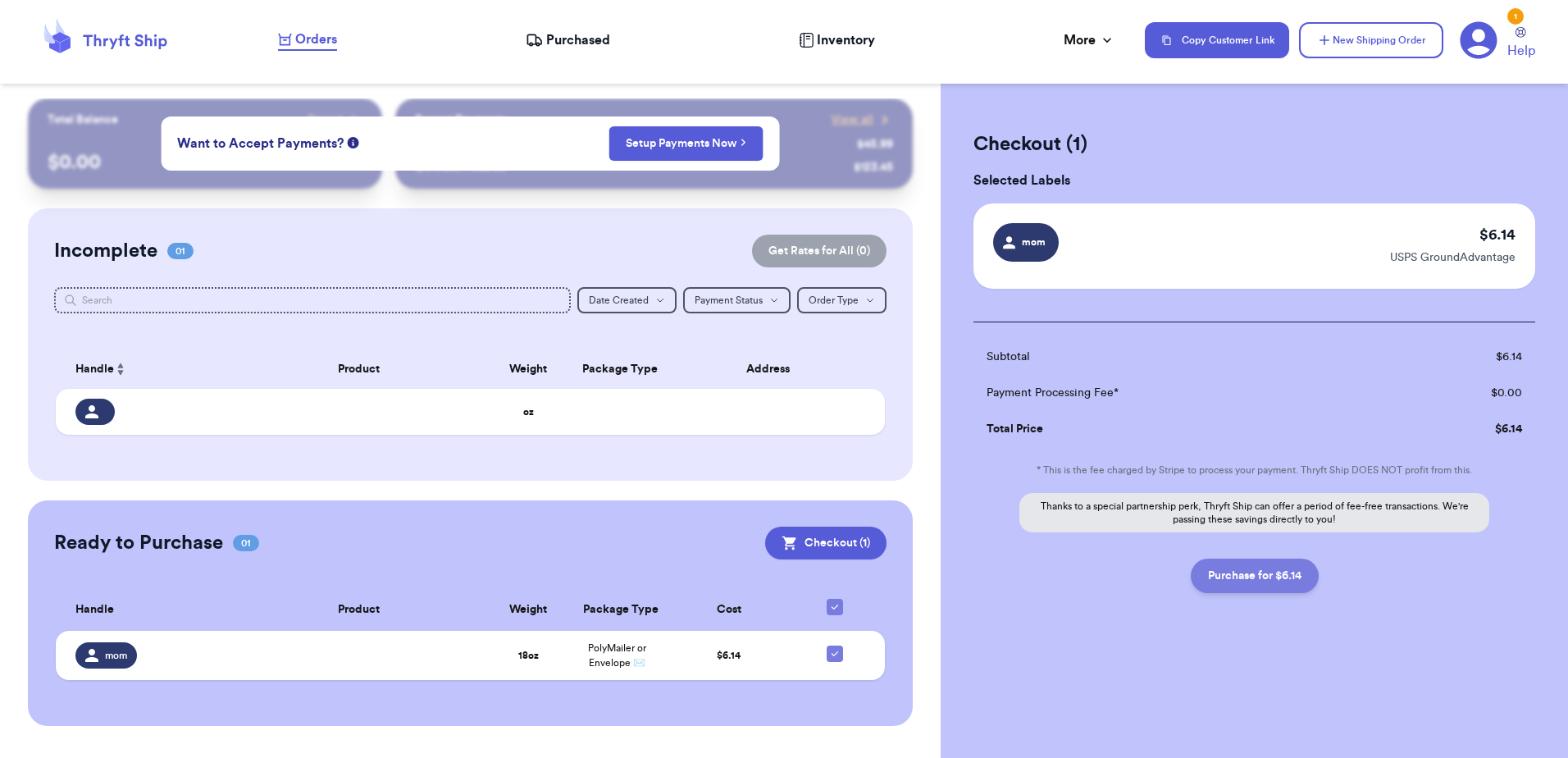
click at [1281, 574] on button "Purchase for $6.14" at bounding box center [1254, 575] width 128 height 34
checkbox input "false"
checkbox input "true"
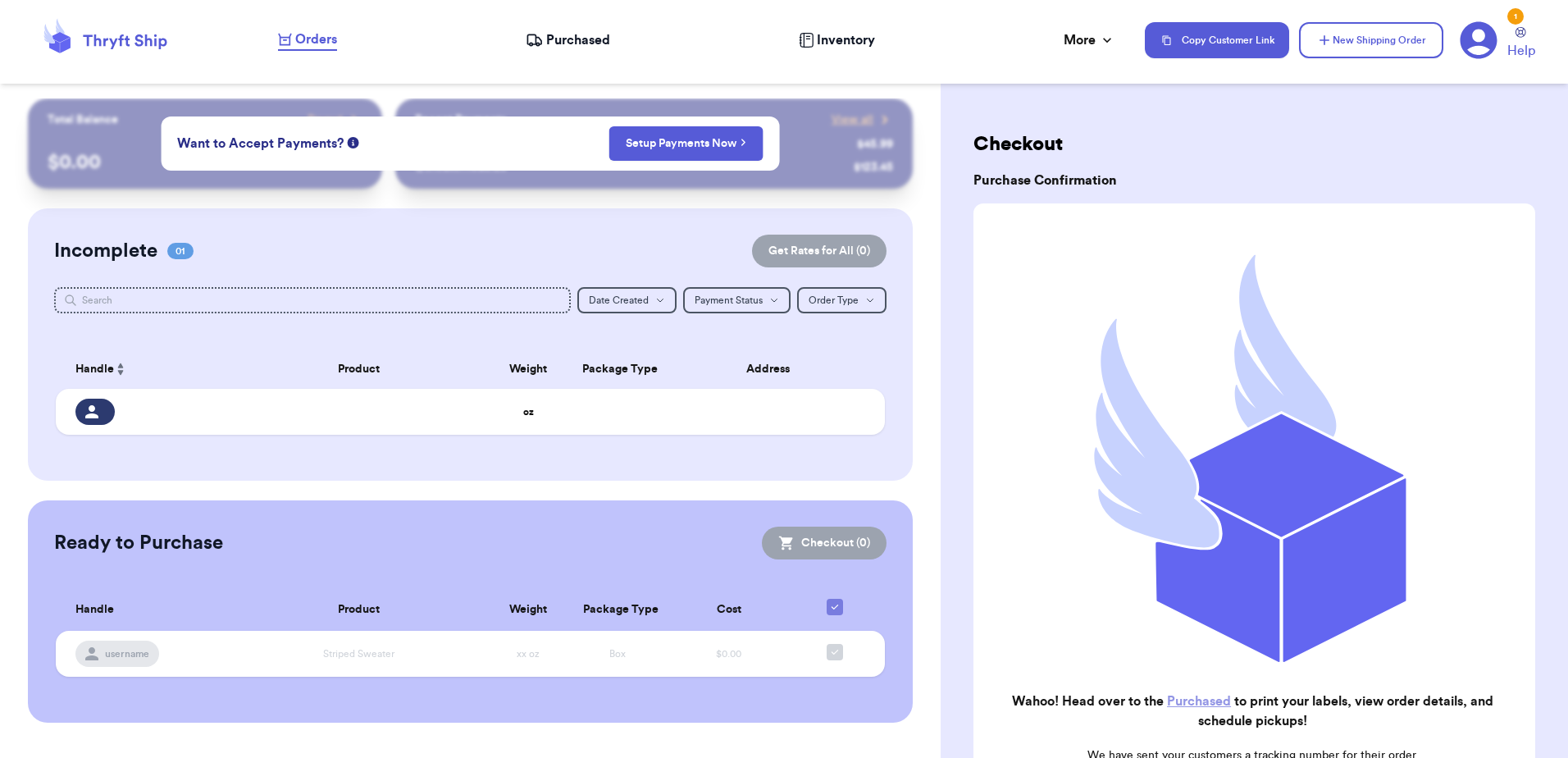
click at [1481, 45] on icon at bounding box center [1478, 40] width 37 height 37
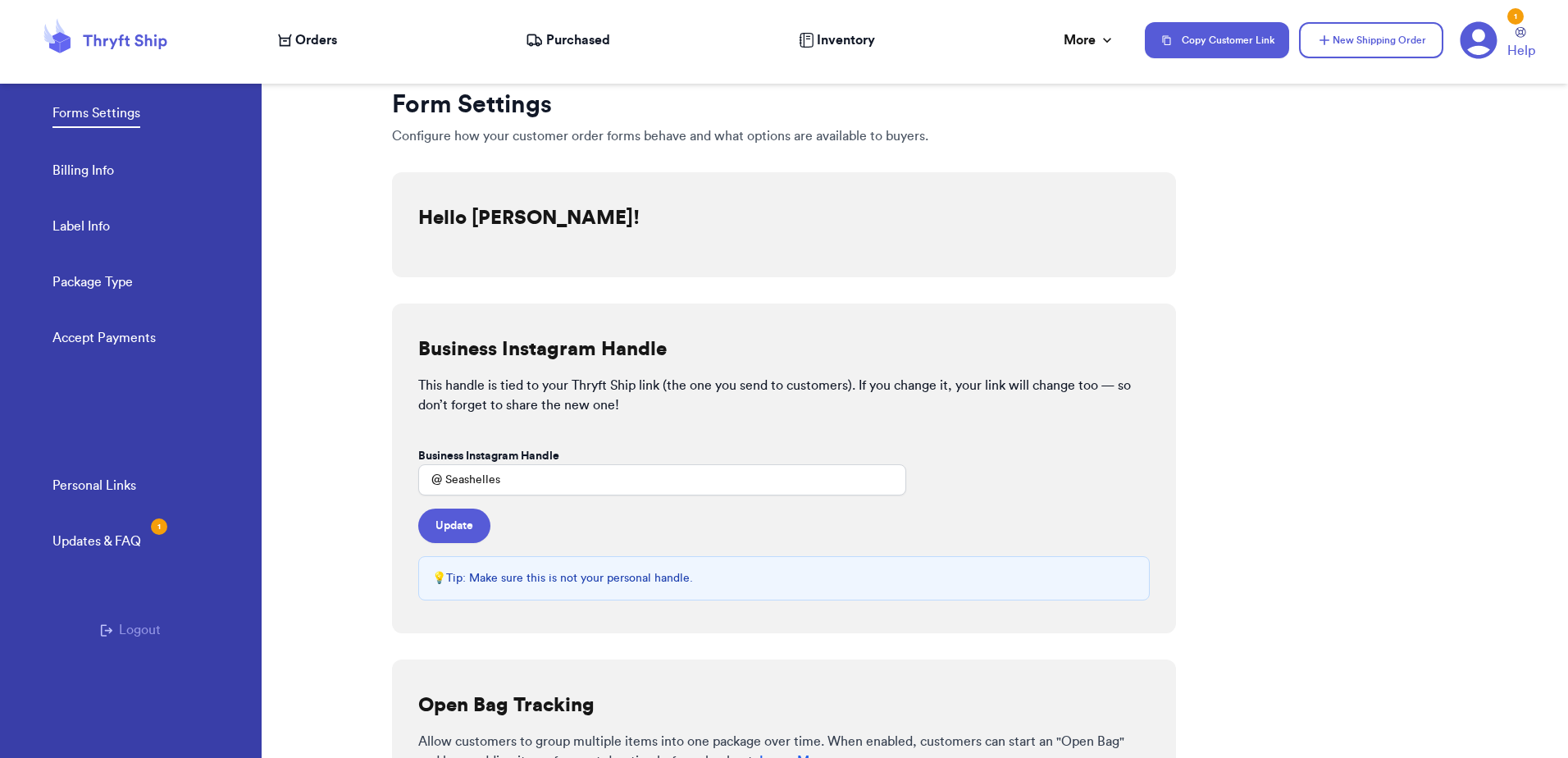
click at [93, 217] on link "Label Info" at bounding box center [81, 228] width 57 height 23
select select "CA"
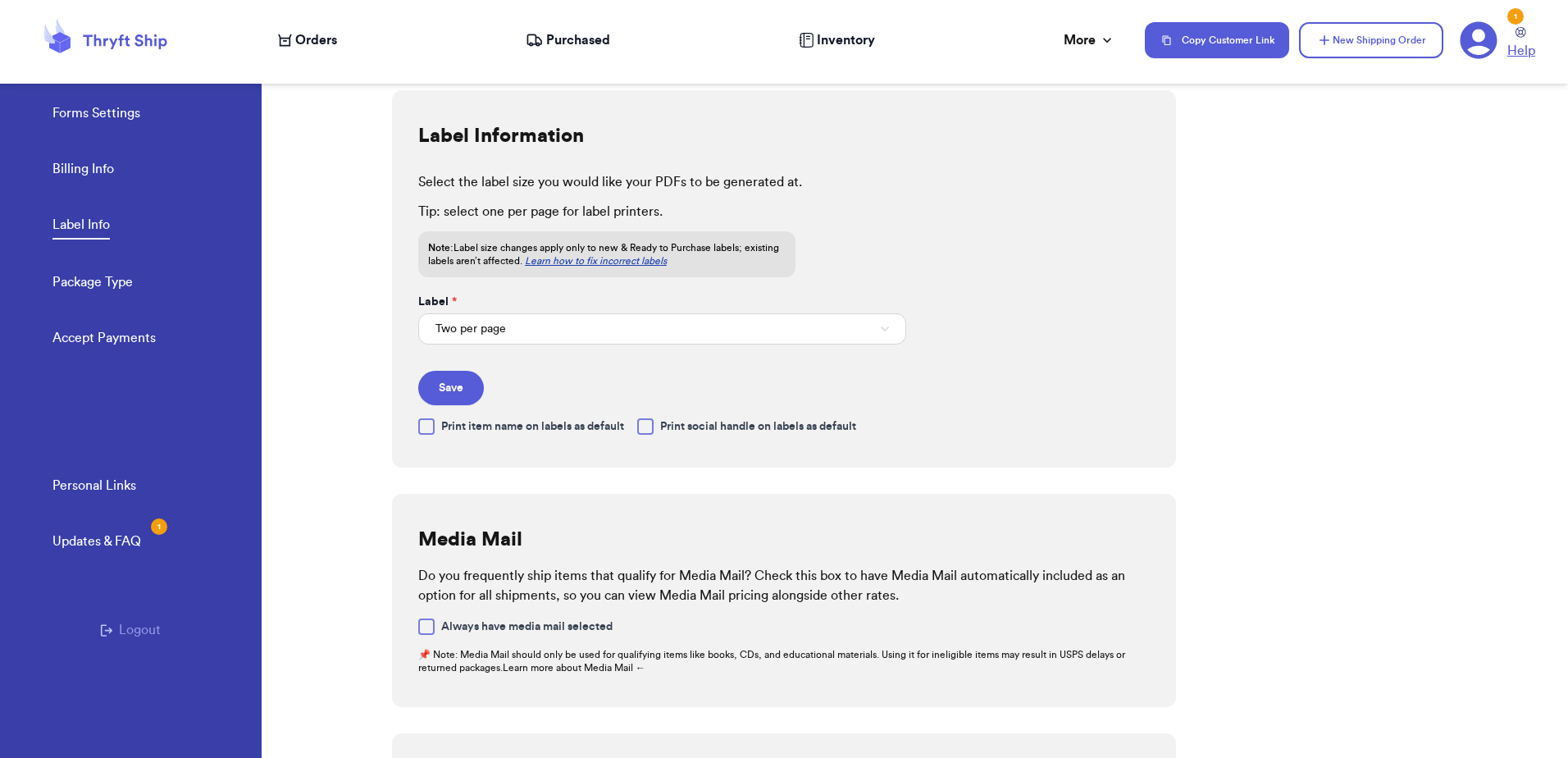
click at [1515, 45] on span "Help" at bounding box center [1520, 50] width 28 height 20
click at [559, 30] on nav "Orders Purchased Inventory More Stats Completed Orders Payments Payouts Copy Cu…" at bounding box center [915, 40] width 1306 height 54
click at [556, 35] on span "Purchased" at bounding box center [578, 40] width 64 height 20
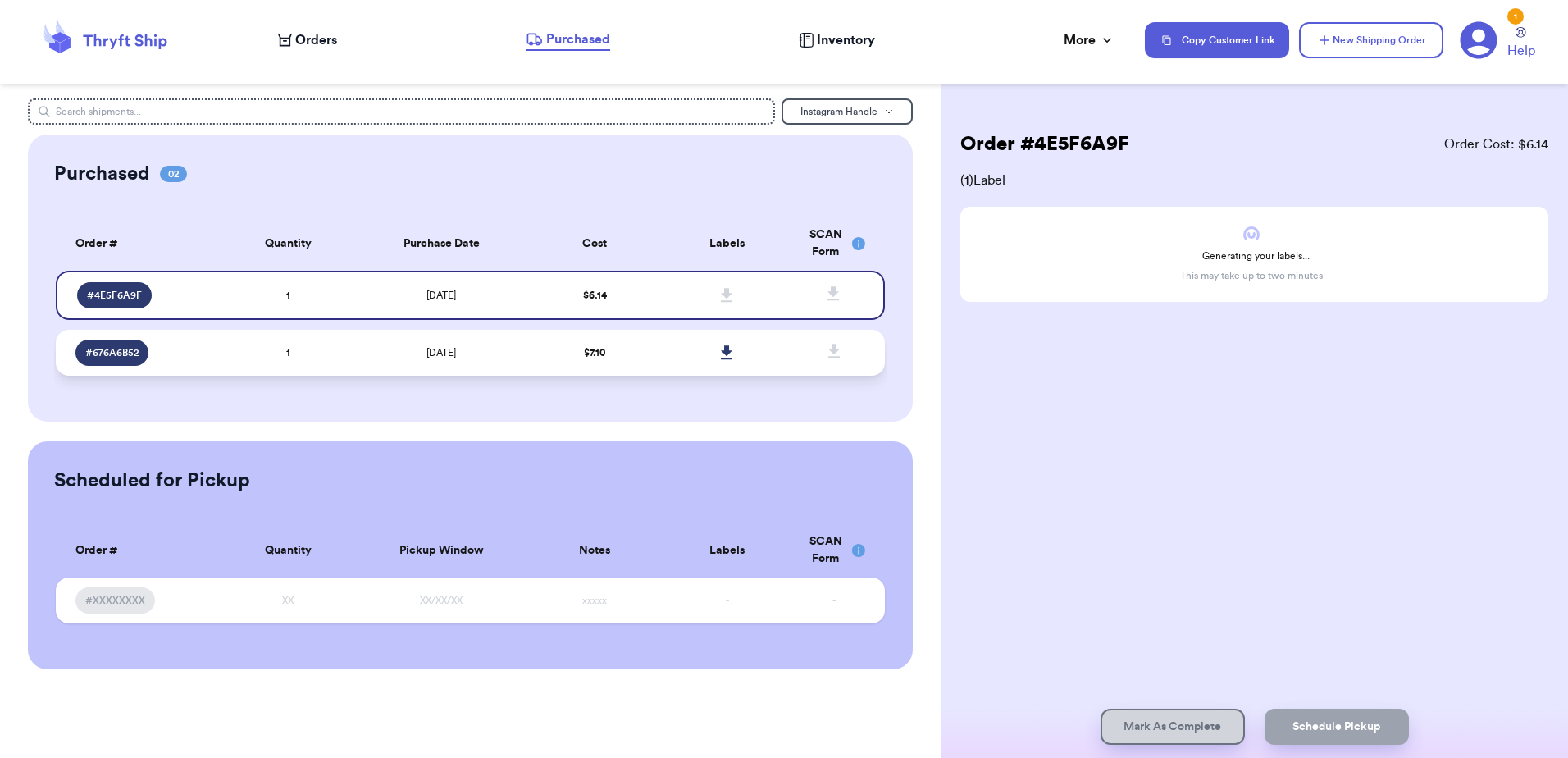
click at [463, 345] on td "[DATE]" at bounding box center [441, 352] width 174 height 46
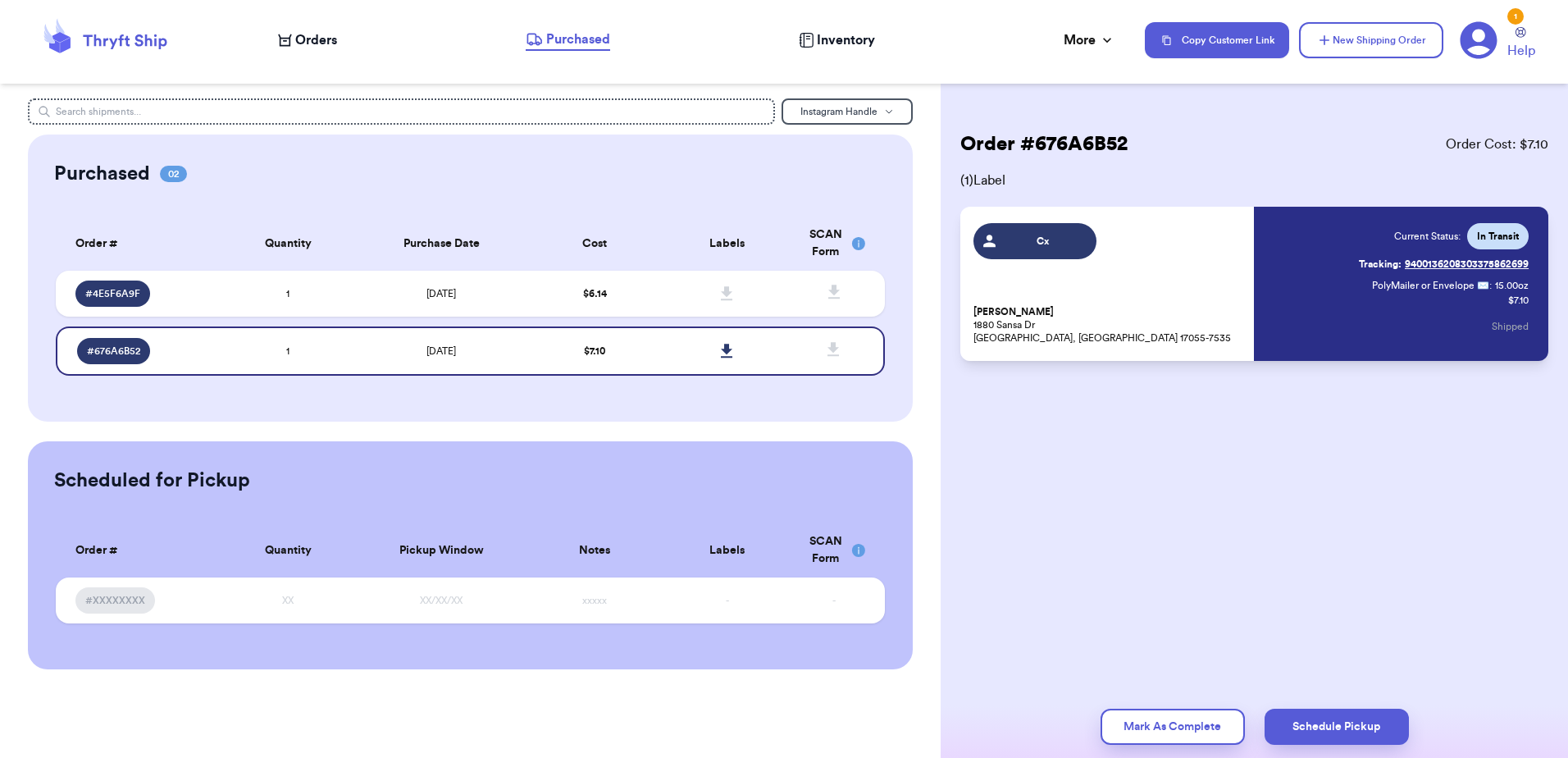
click at [1510, 263] on link "Tracking: 9400136208303375862699" at bounding box center [1443, 265] width 169 height 27
